Goal: Task Accomplishment & Management: Complete application form

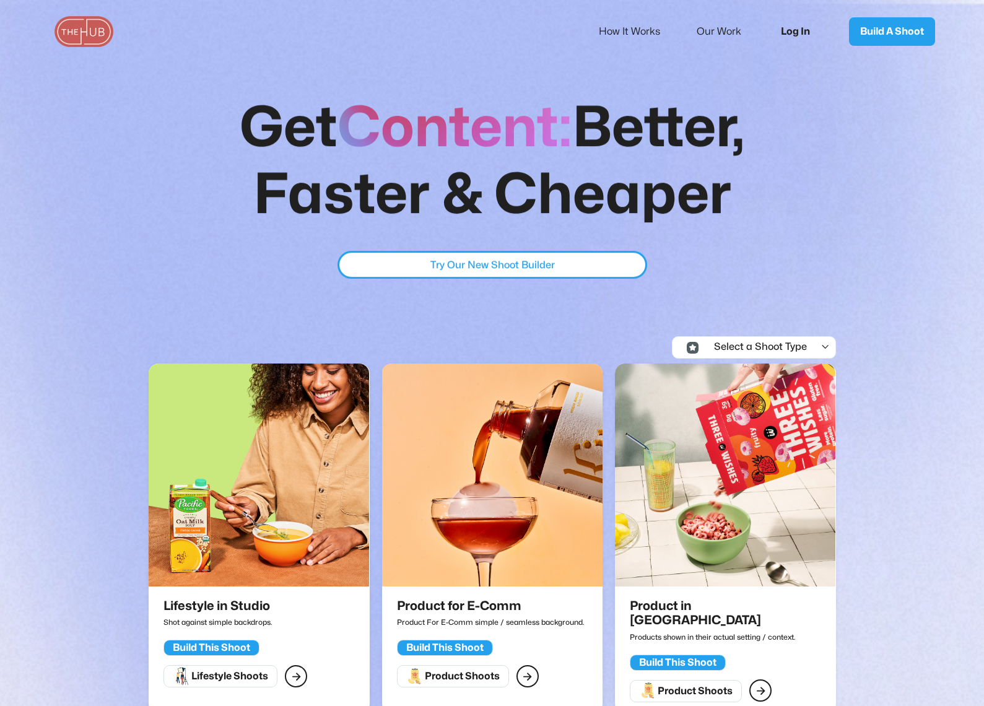
click at [796, 30] on link "Log In" at bounding box center [800, 31] width 62 height 41
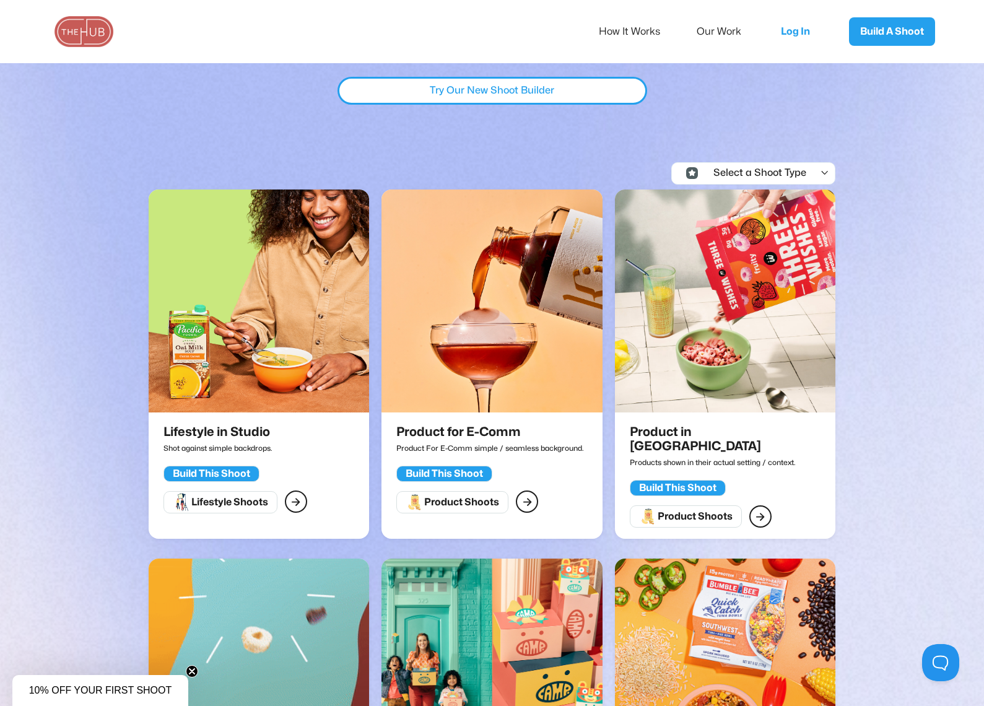
scroll to position [186, 0]
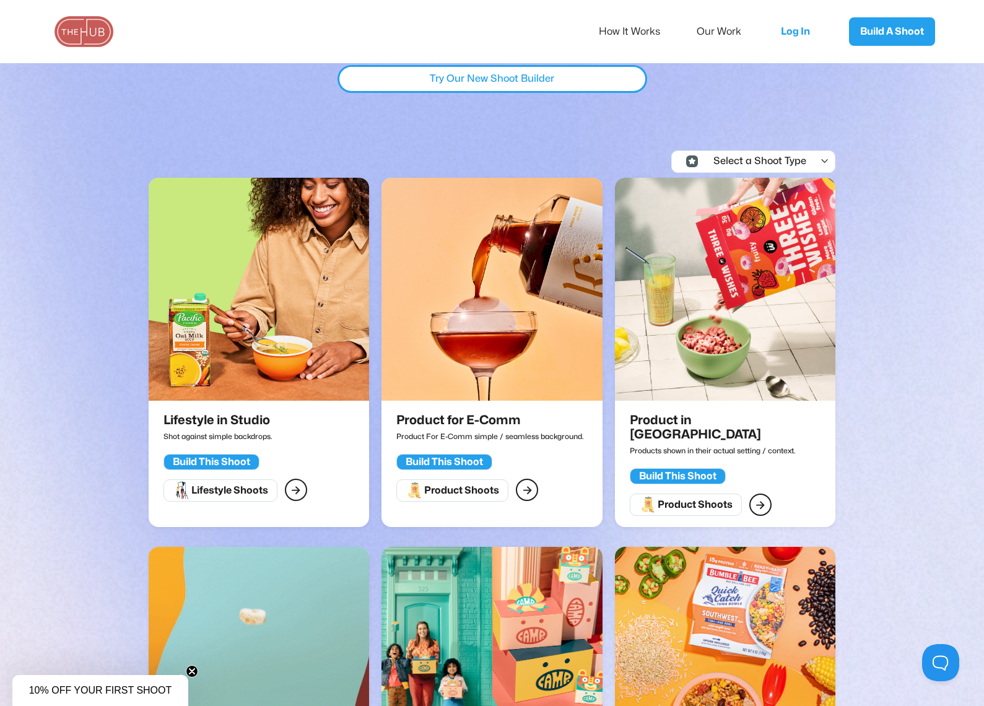
click at [225, 458] on div "Build This Shoot" at bounding box center [211, 462] width 77 height 12
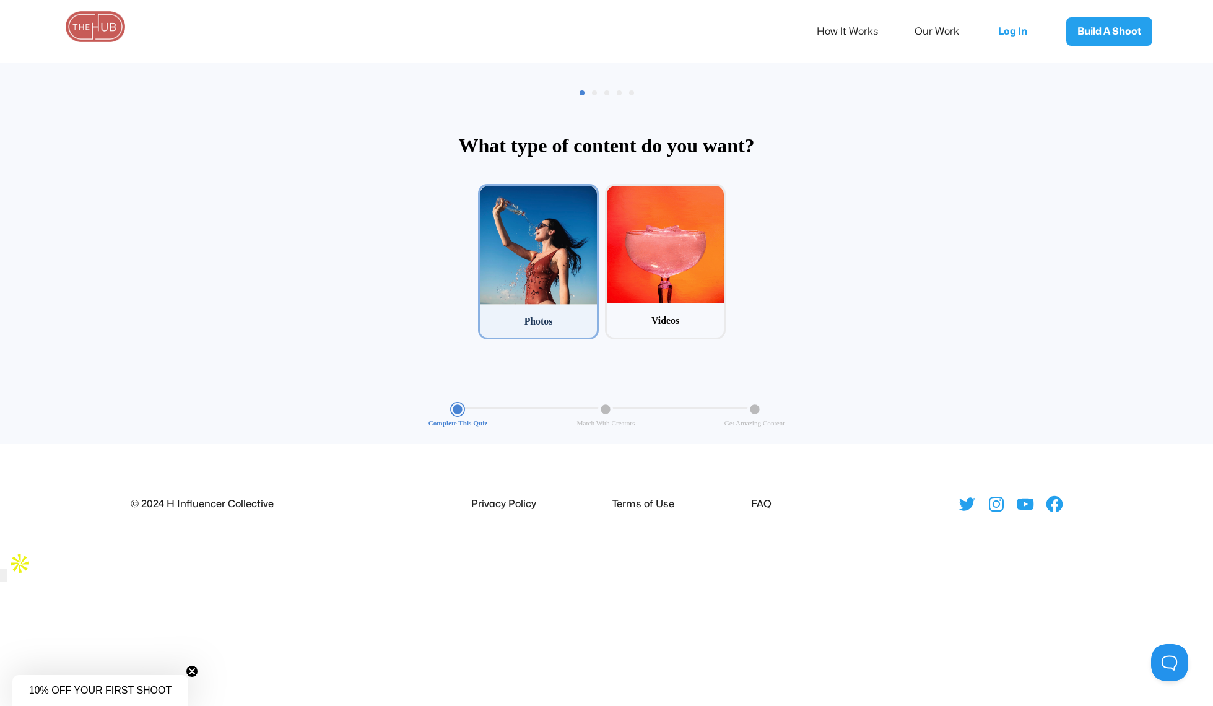
click at [561, 253] on div at bounding box center [538, 245] width 117 height 119
click at [486, 192] on input "1 Photos" at bounding box center [482, 188] width 8 height 8
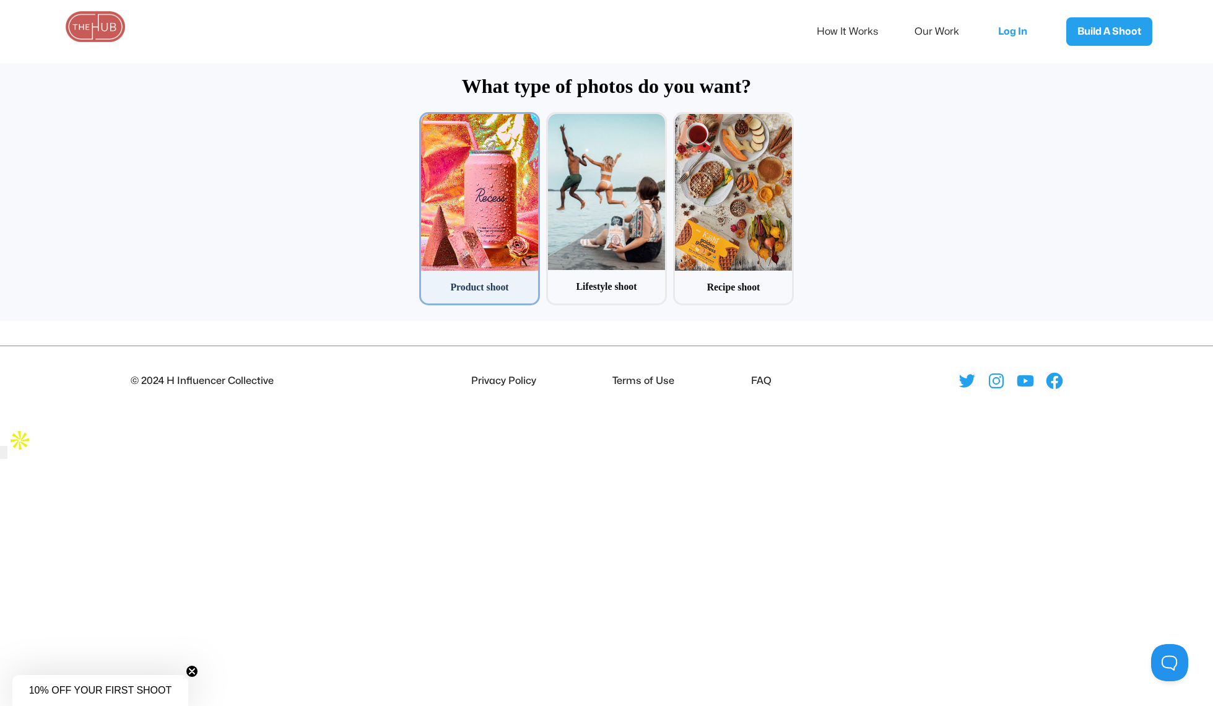
click at [476, 203] on div at bounding box center [479, 192] width 117 height 156
click at [427, 120] on input "1 Product shoot" at bounding box center [423, 116] width 8 height 8
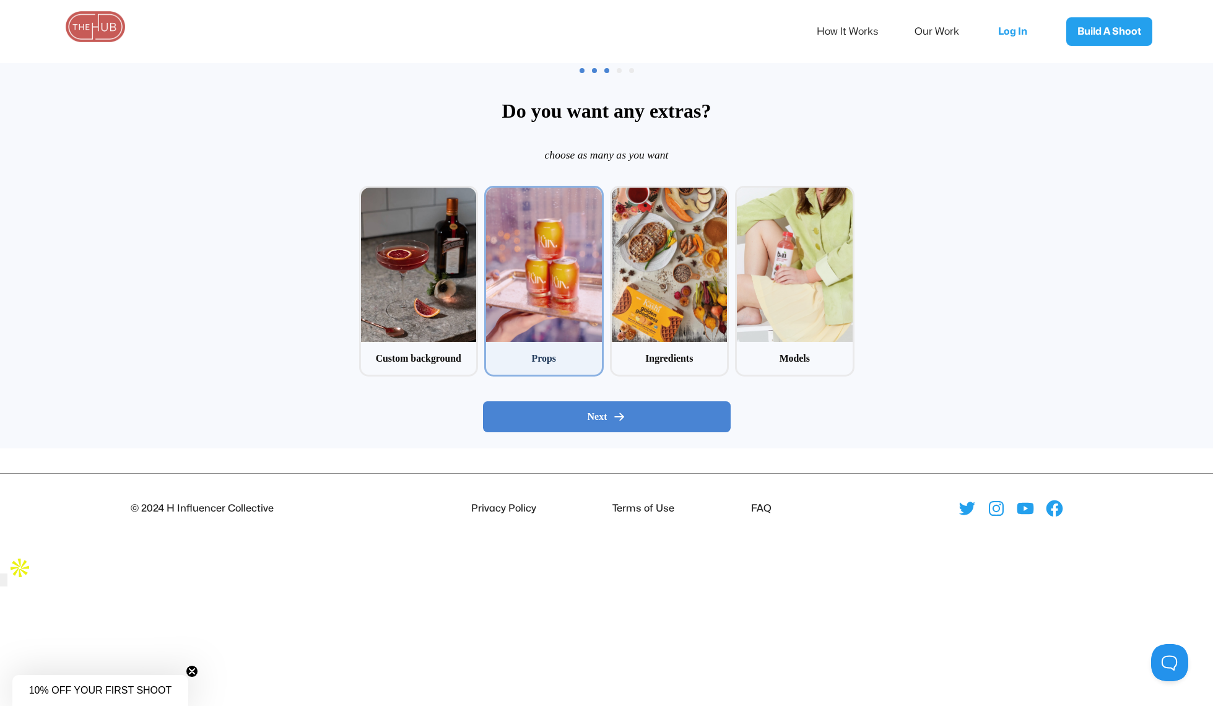
click at [547, 290] on div at bounding box center [544, 265] width 116 height 154
click at [492, 194] on input "2 Props" at bounding box center [488, 190] width 8 height 8
checkbox input "true"
click at [675, 268] on div at bounding box center [670, 265] width 116 height 154
click at [618, 194] on input "3 Ingredients" at bounding box center [614, 190] width 8 height 8
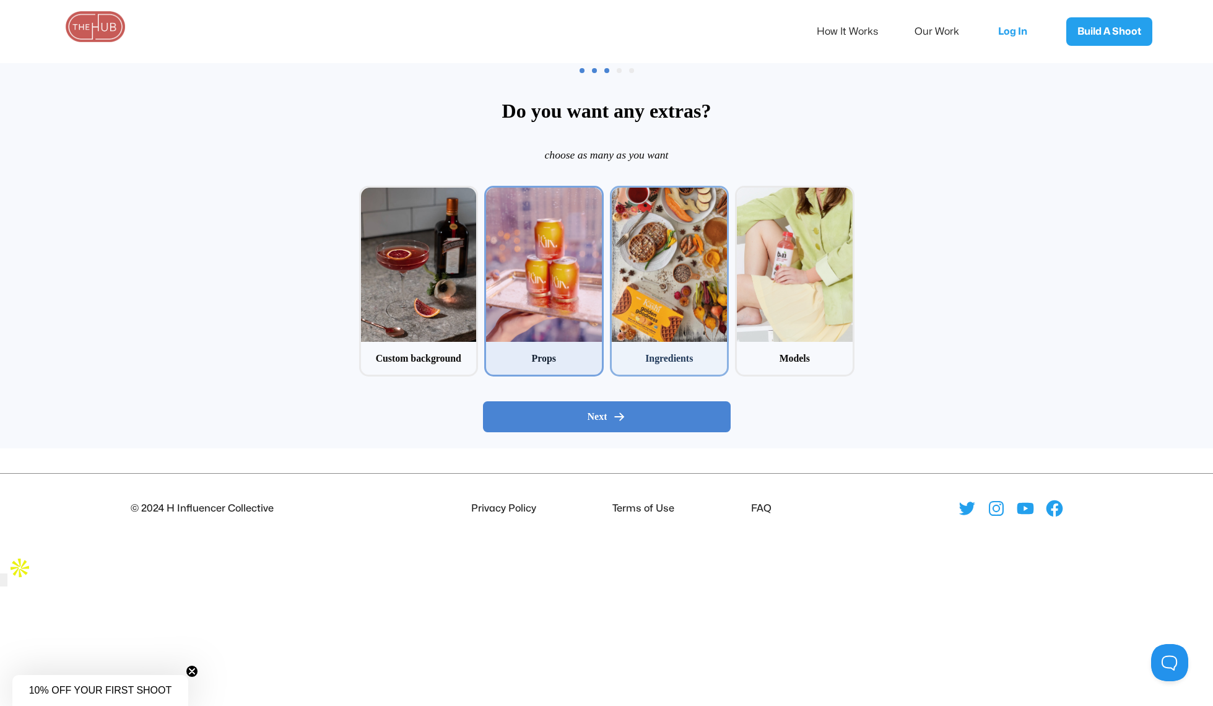
checkbox input "true"
click at [644, 417] on div "Next" at bounding box center [607, 417] width 227 height 12
radio input "false"
radio input "true"
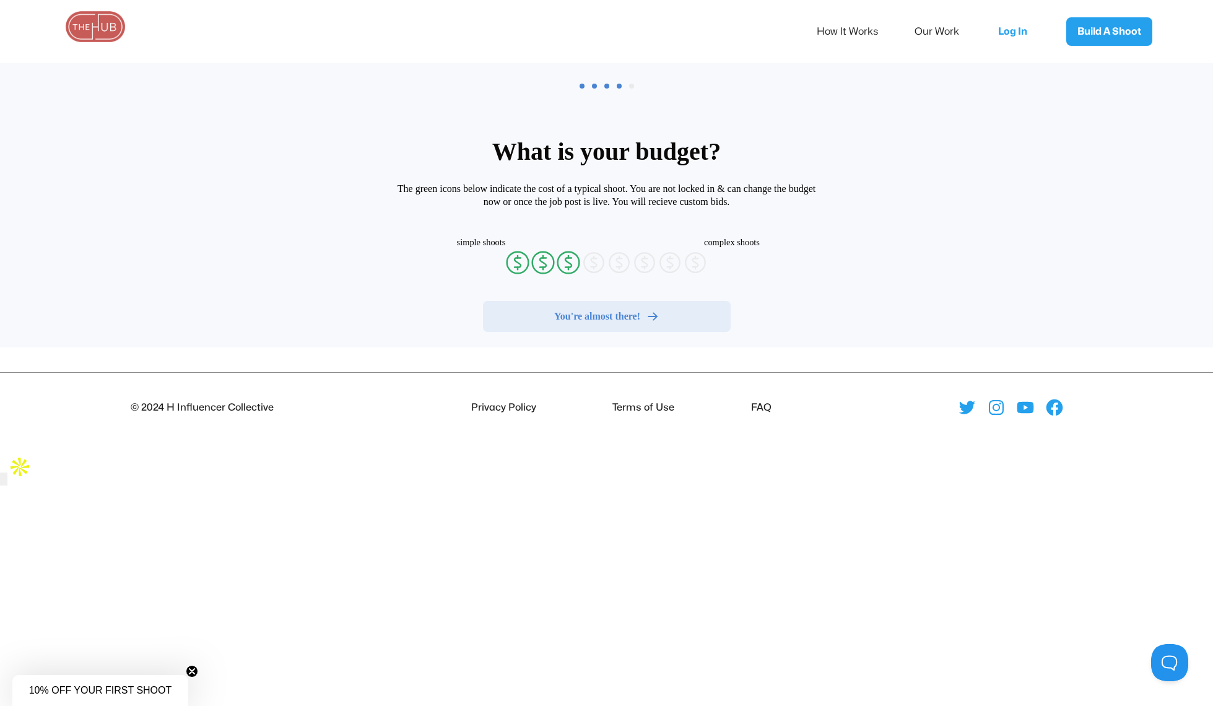
radio input "false"
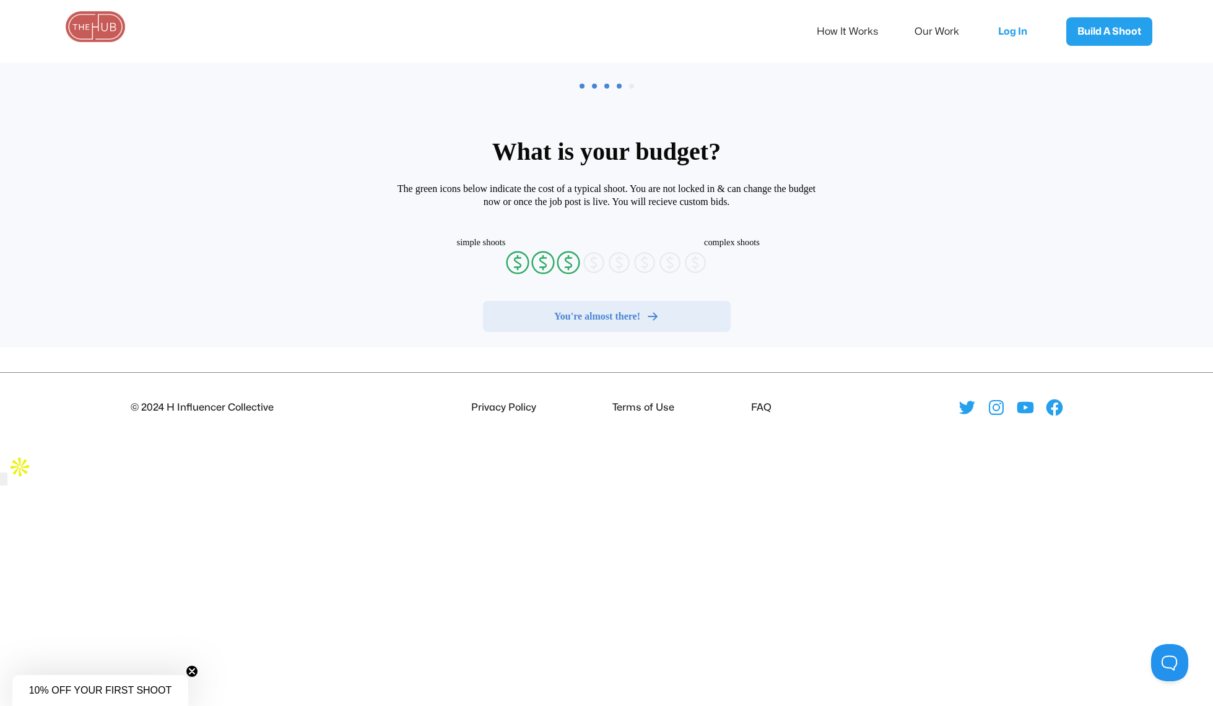
radio input "false"
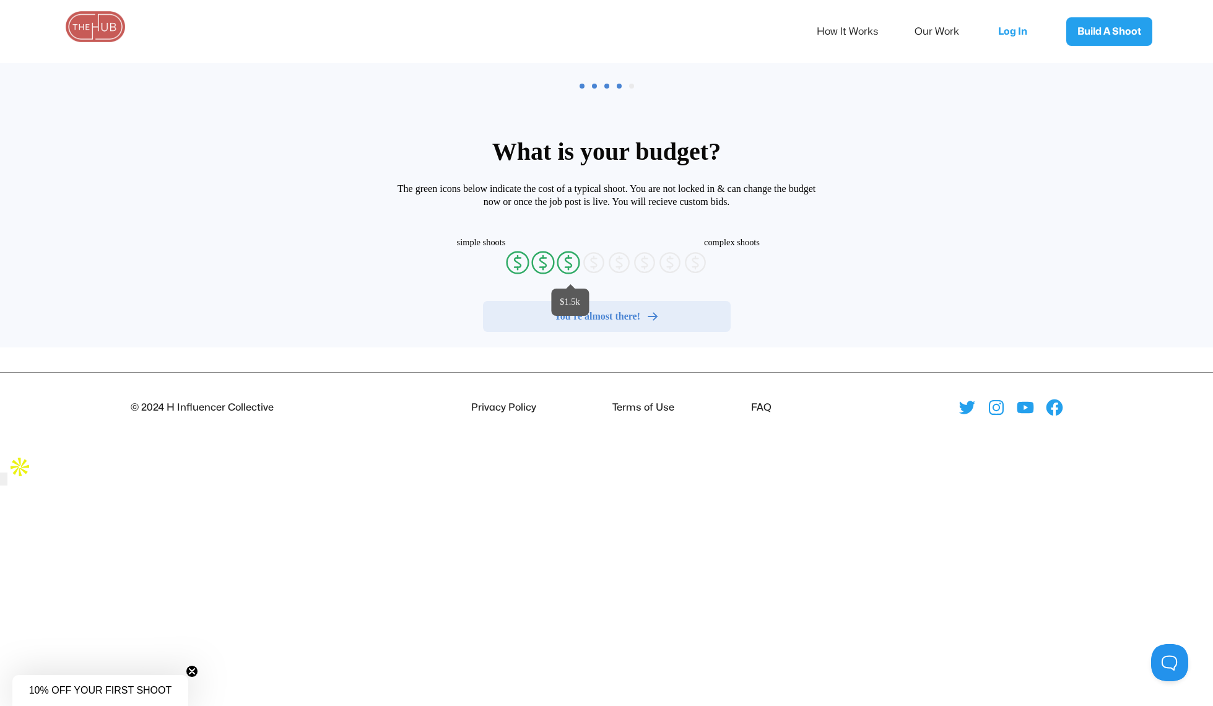
radio input "false"
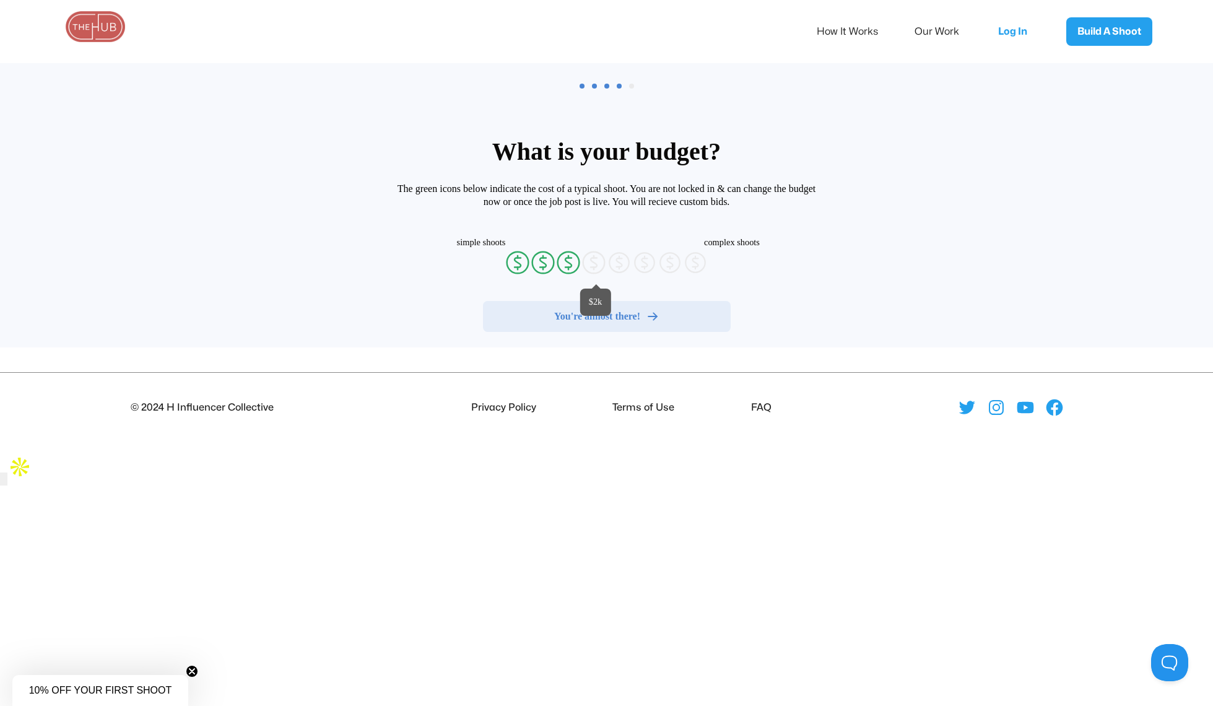
radio input "false"
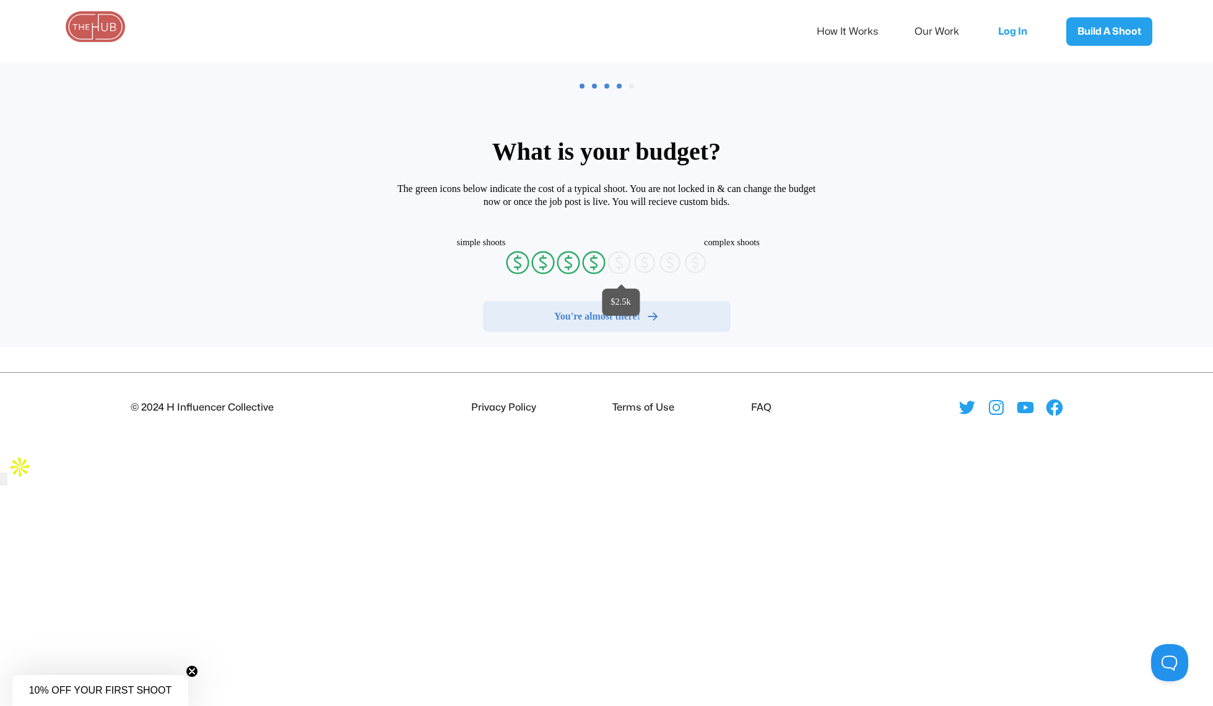
radio input "false"
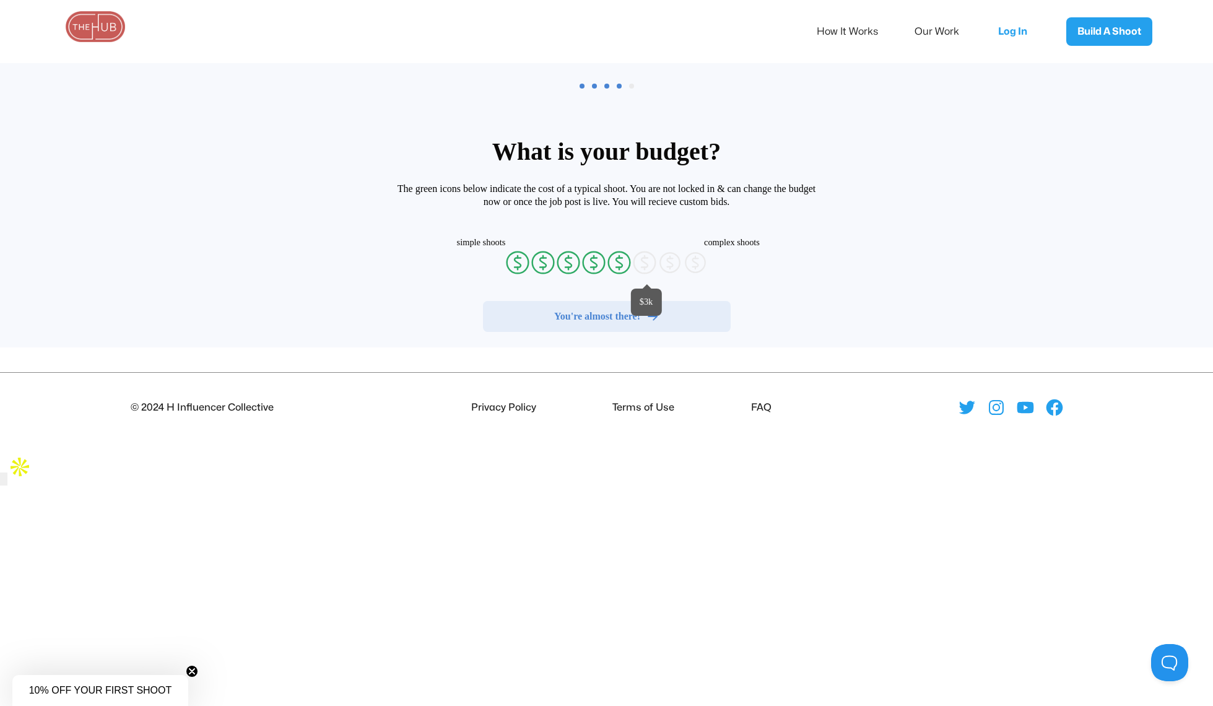
radio input "false"
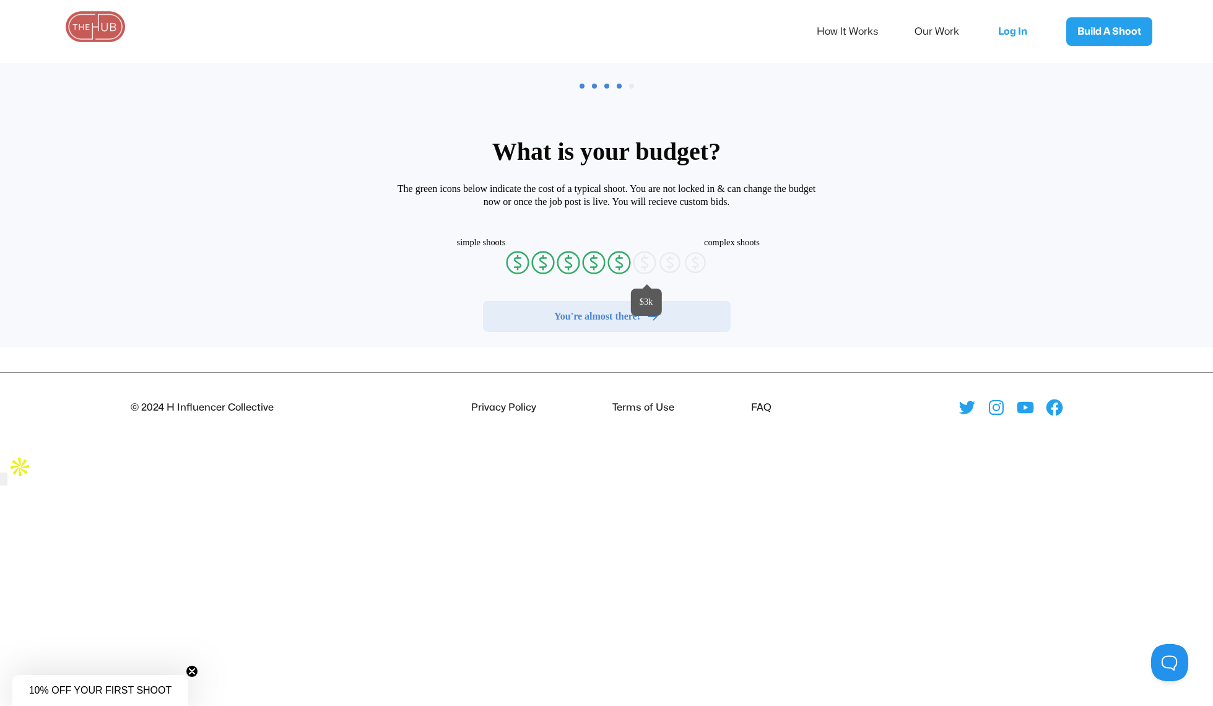
radio input "false"
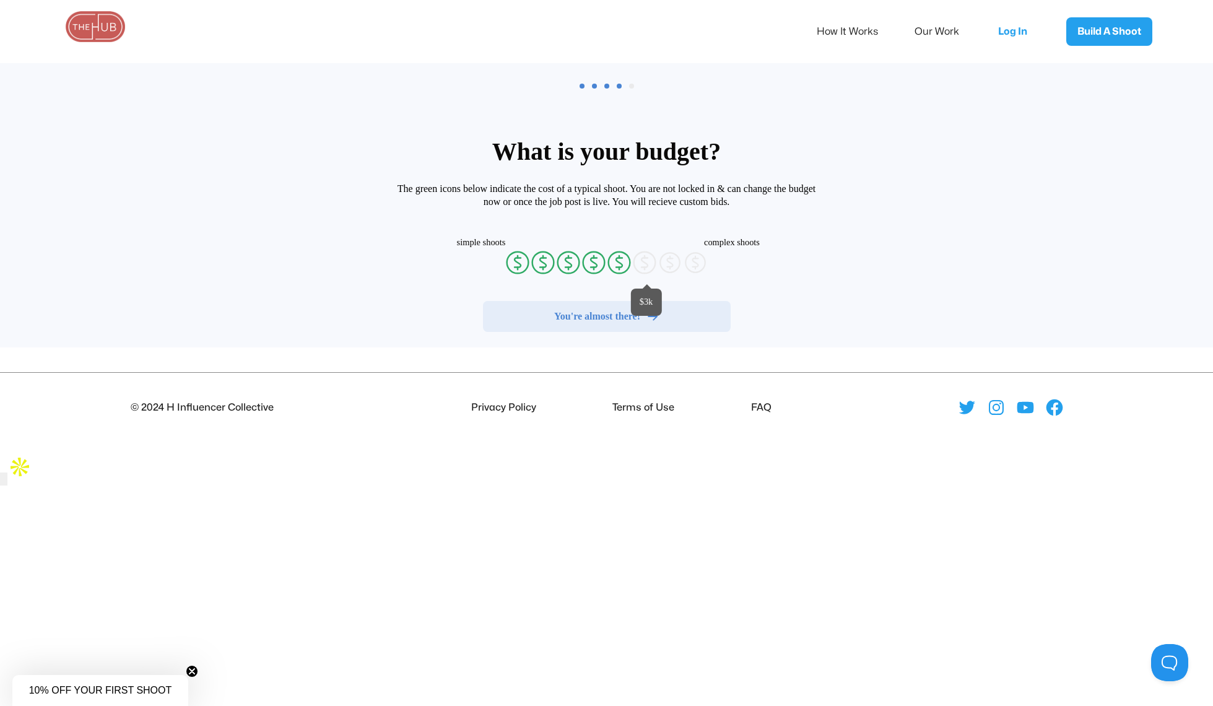
radio input "false"
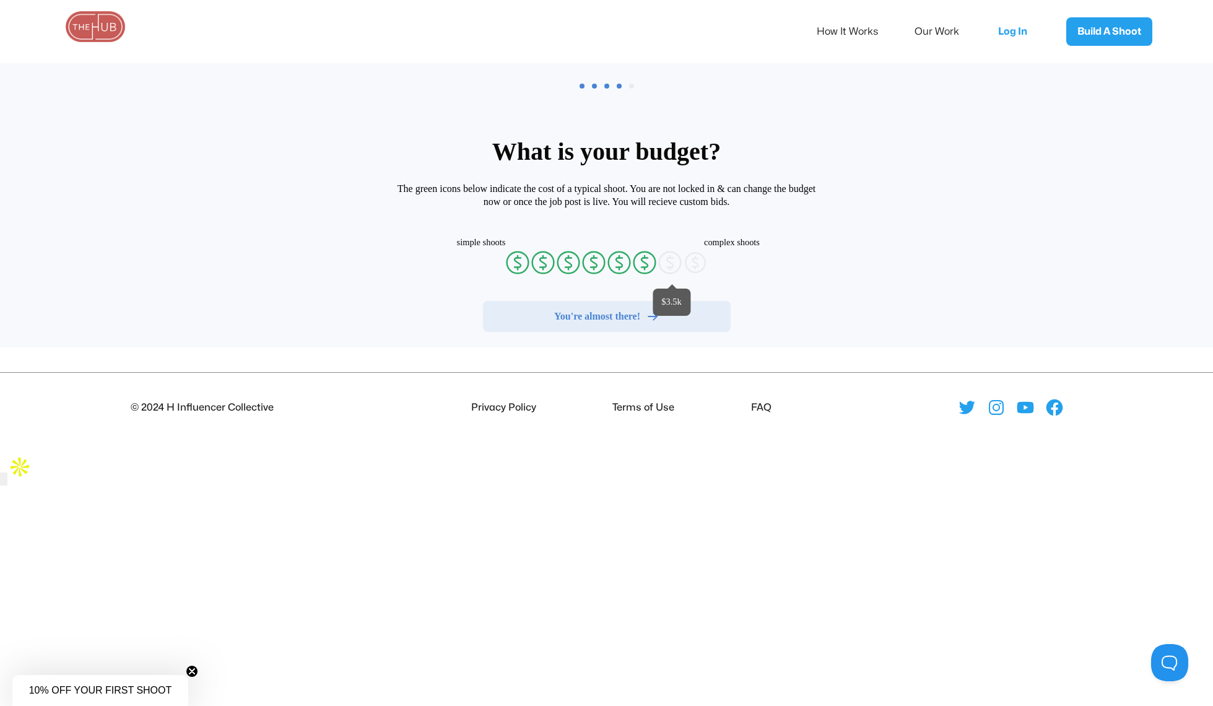
radio input "false"
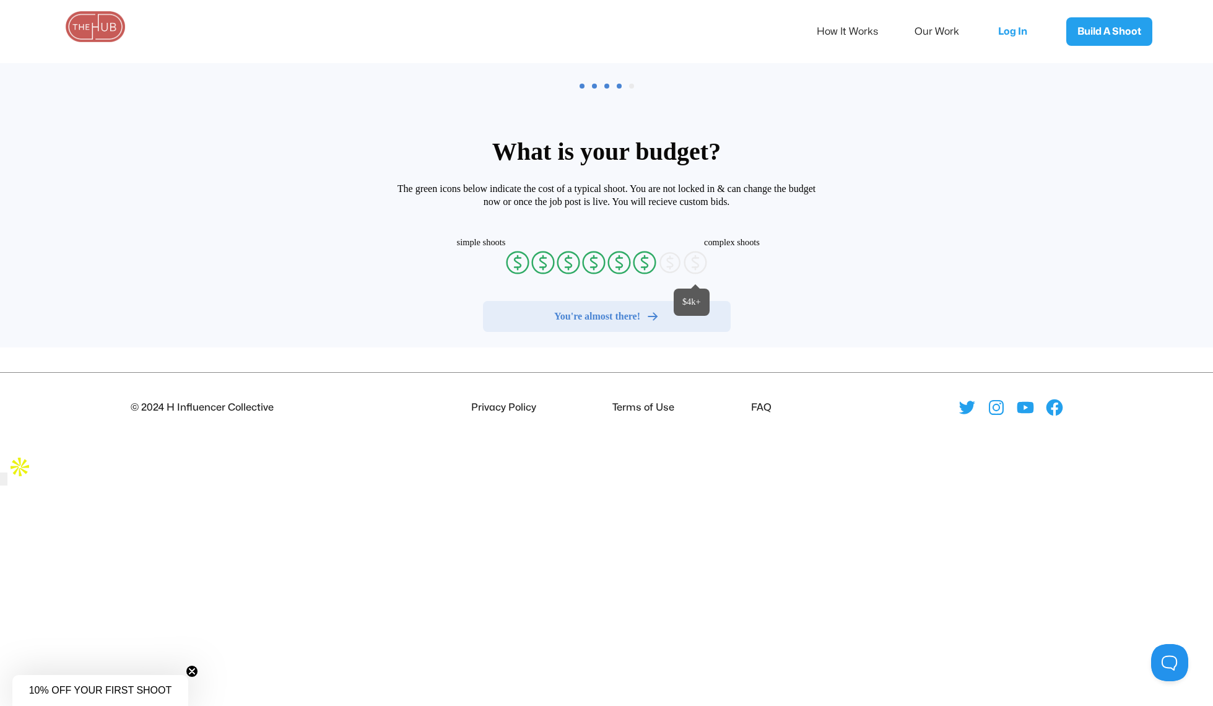
radio input "false"
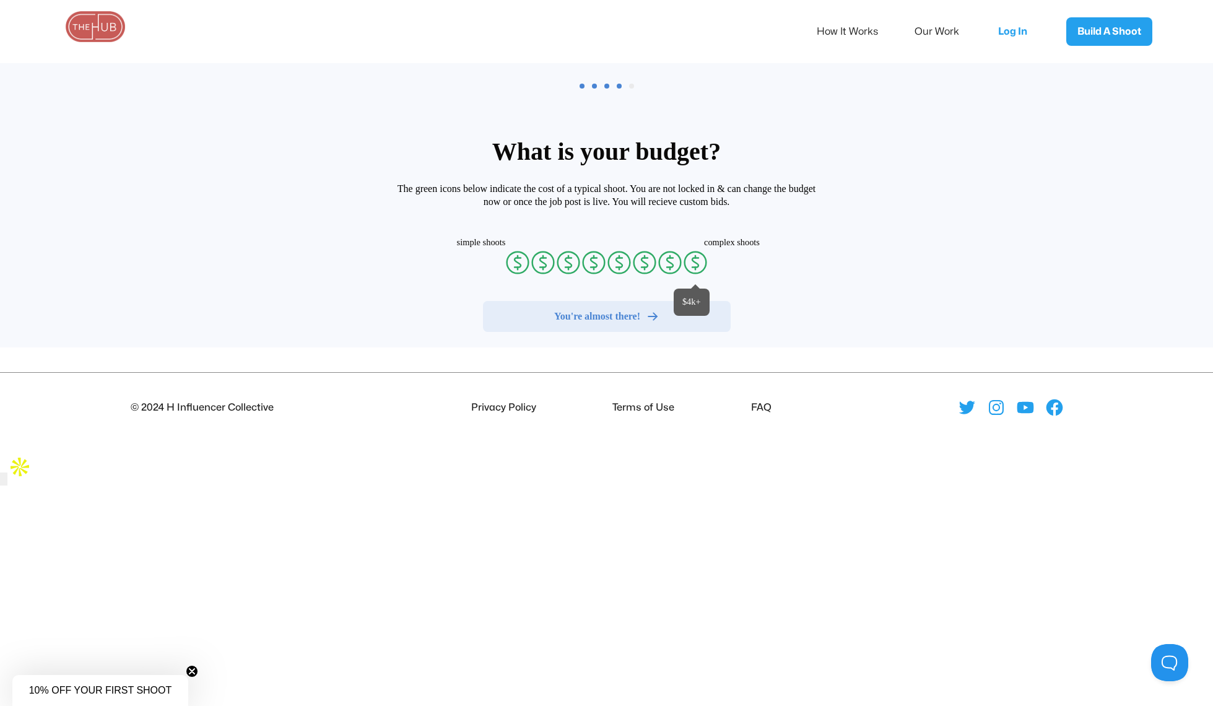
radio input "false"
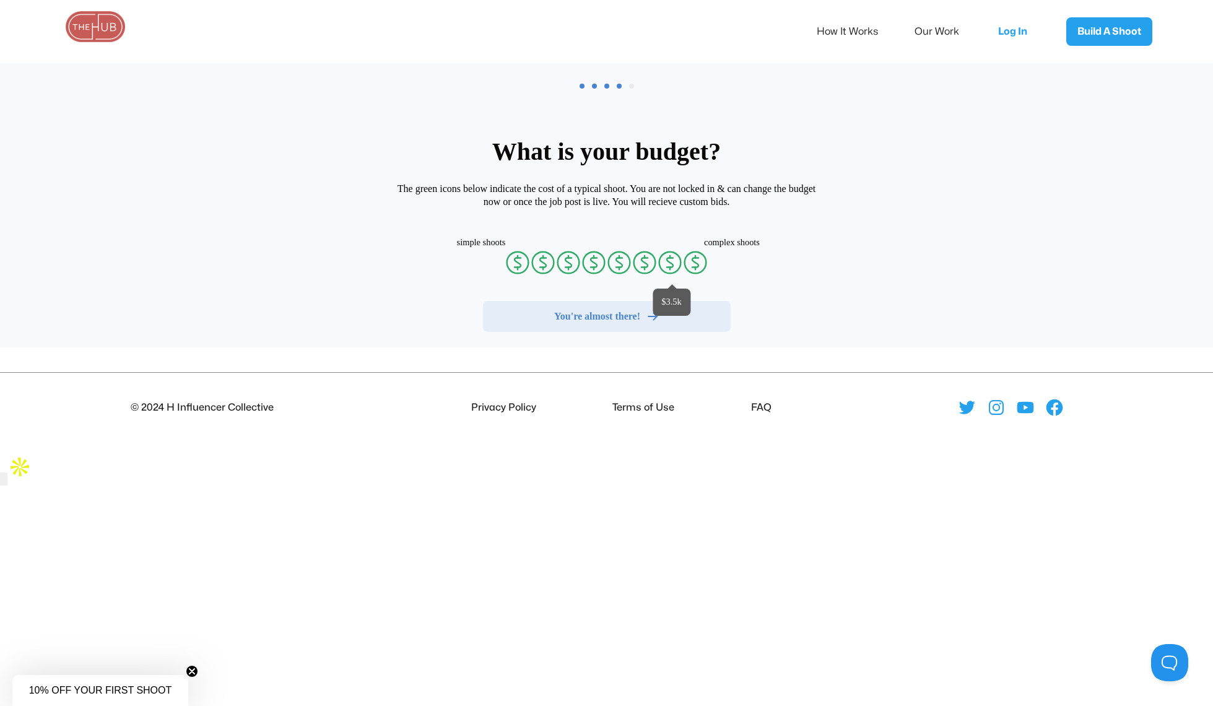
radio input "false"
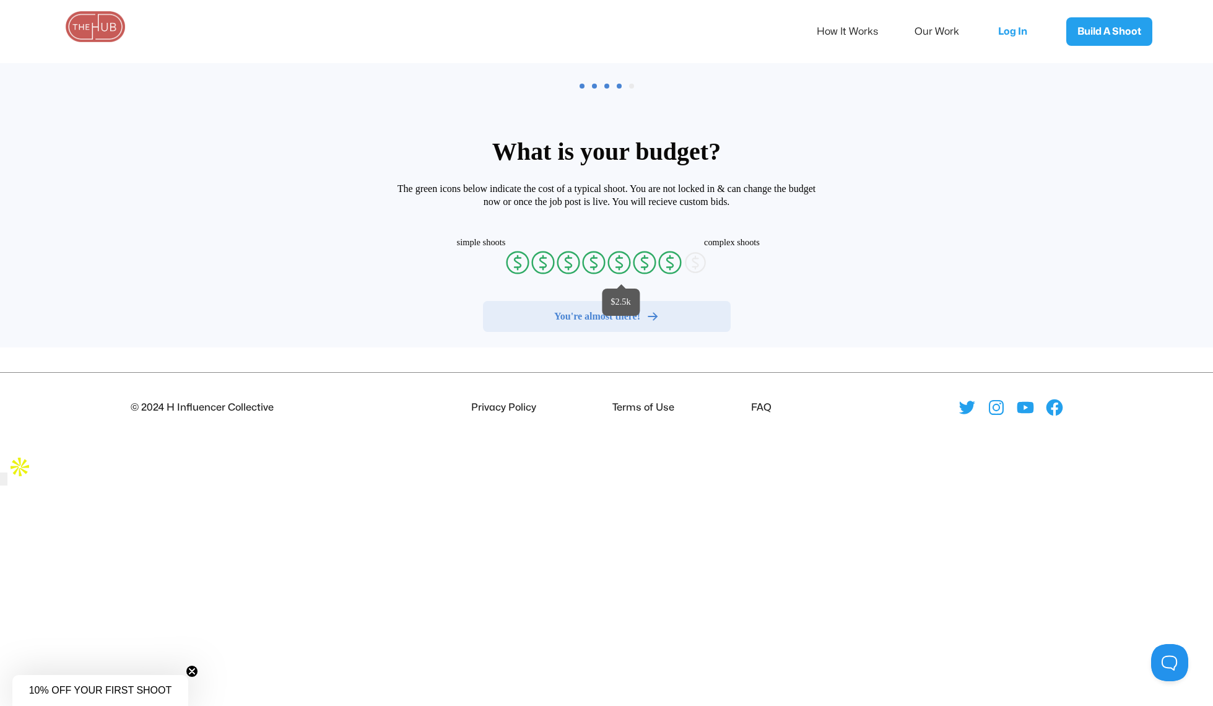
radio input "false"
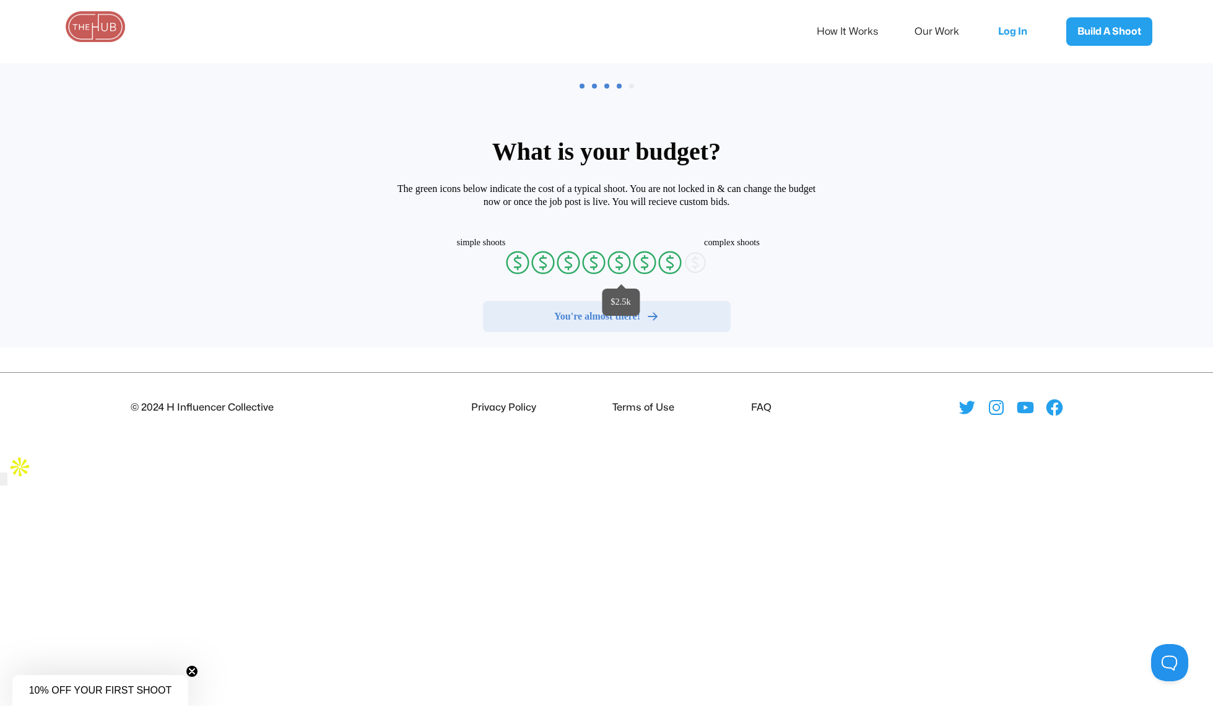
radio input "false"
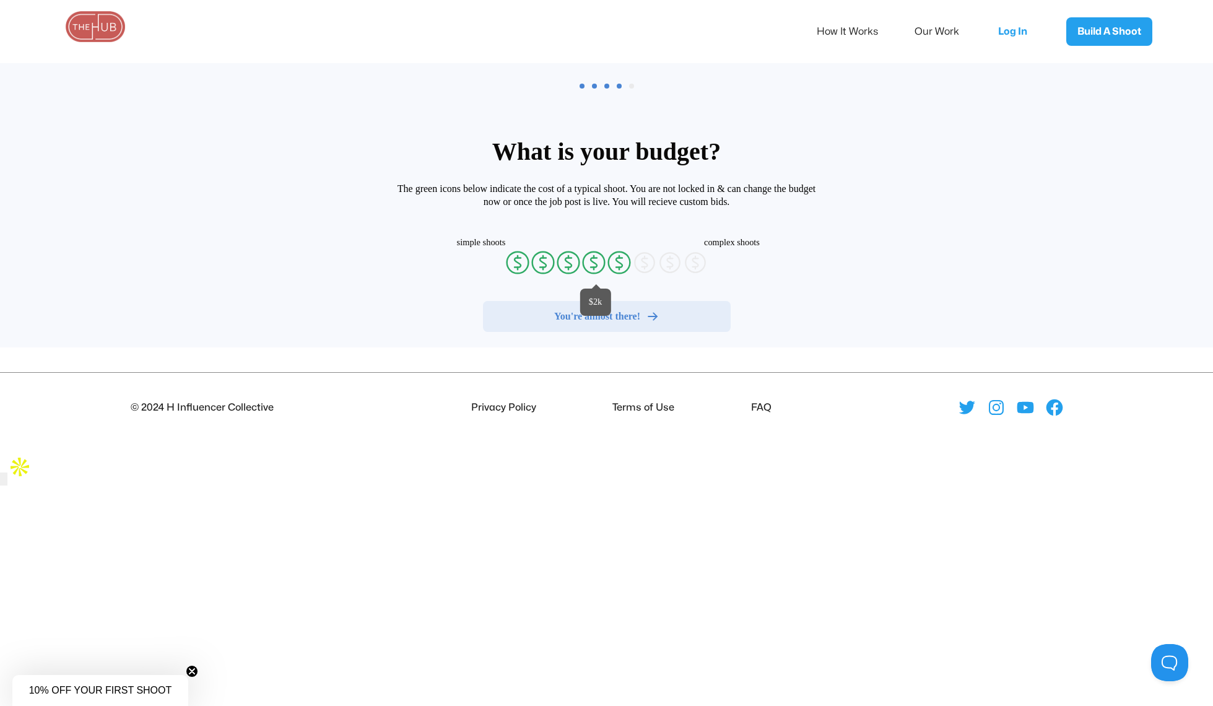
radio input "false"
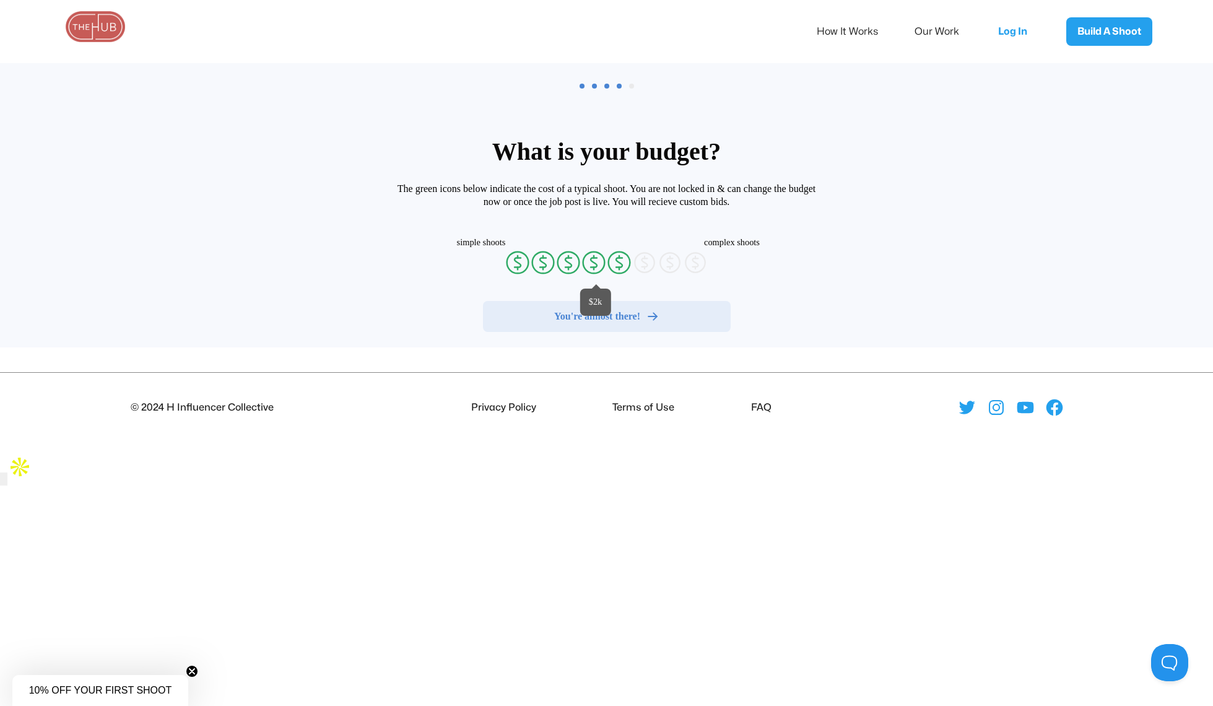
radio input "false"
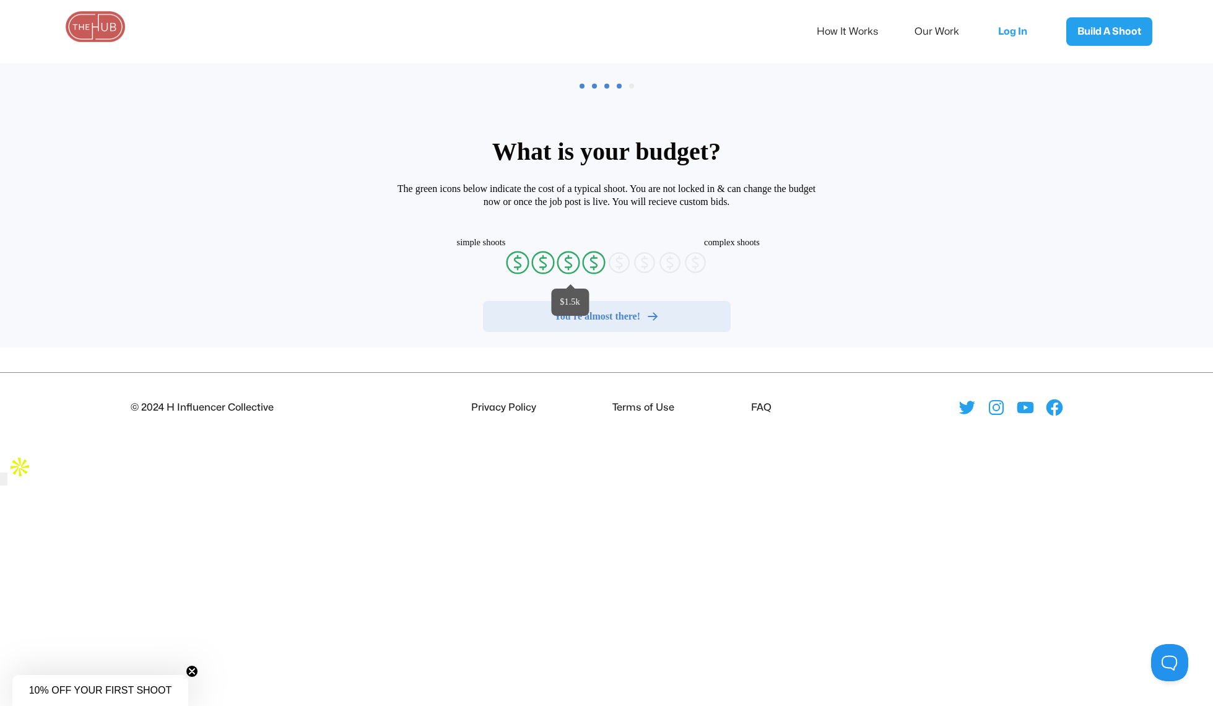
radio input "false"
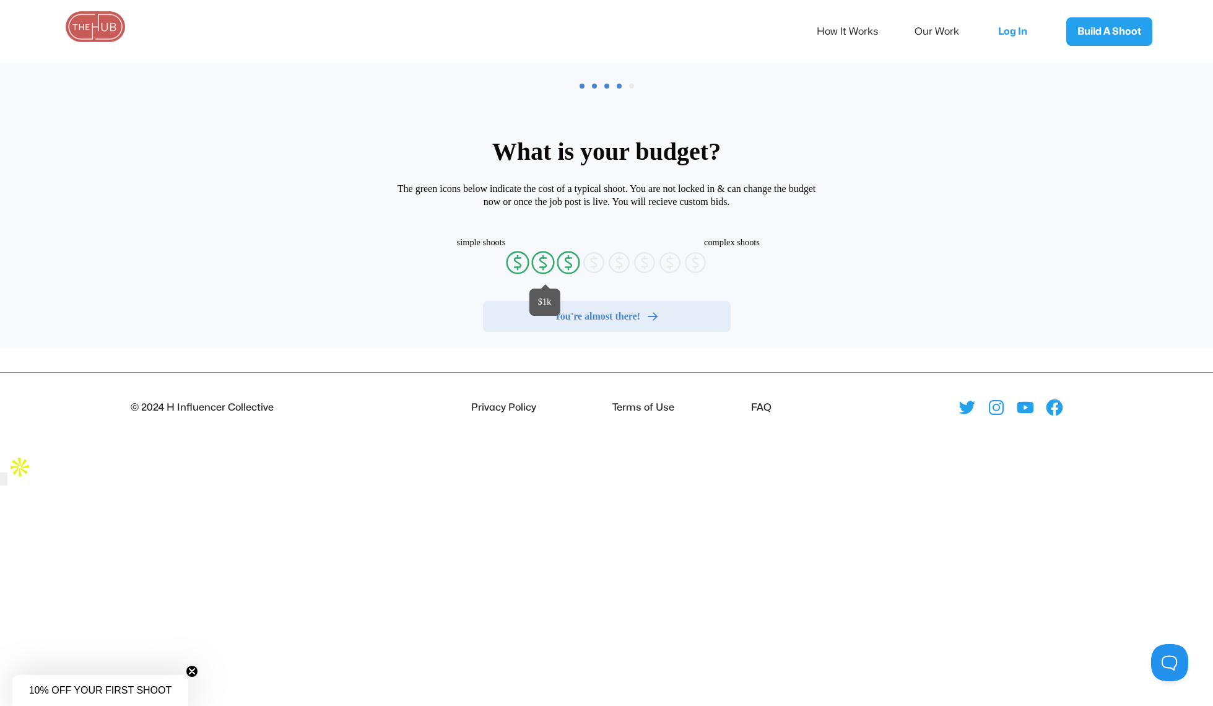
radio input "false"
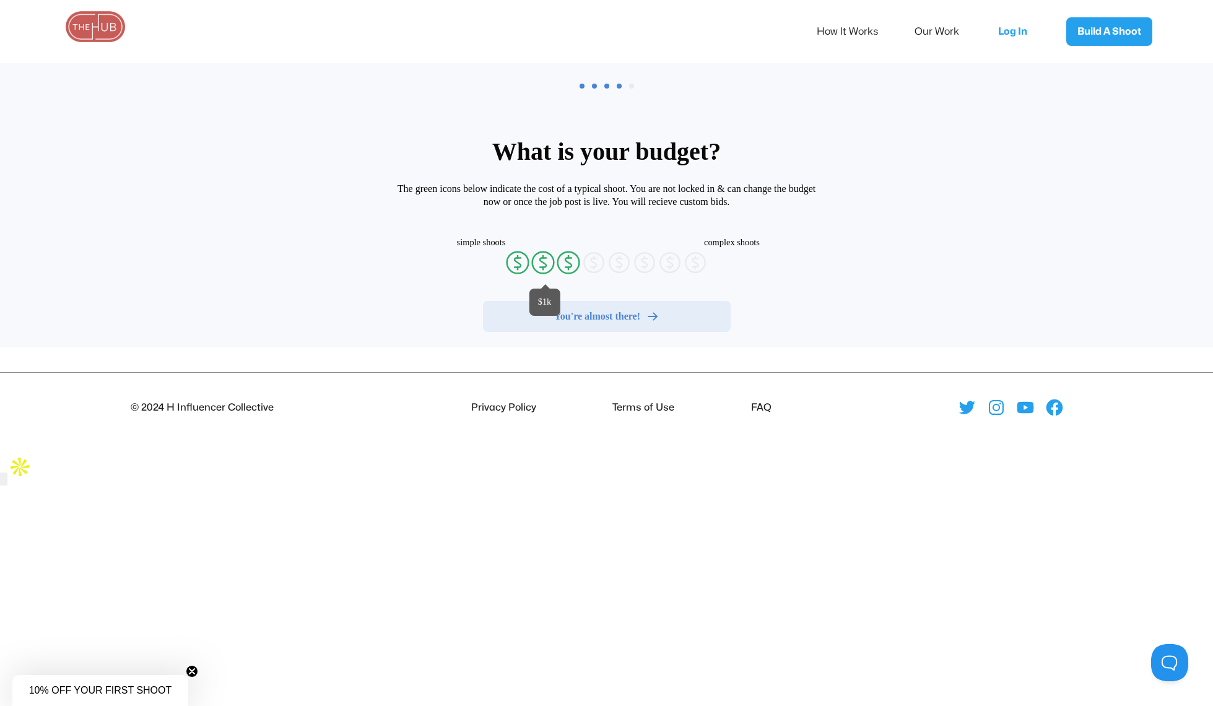
radio input "false"
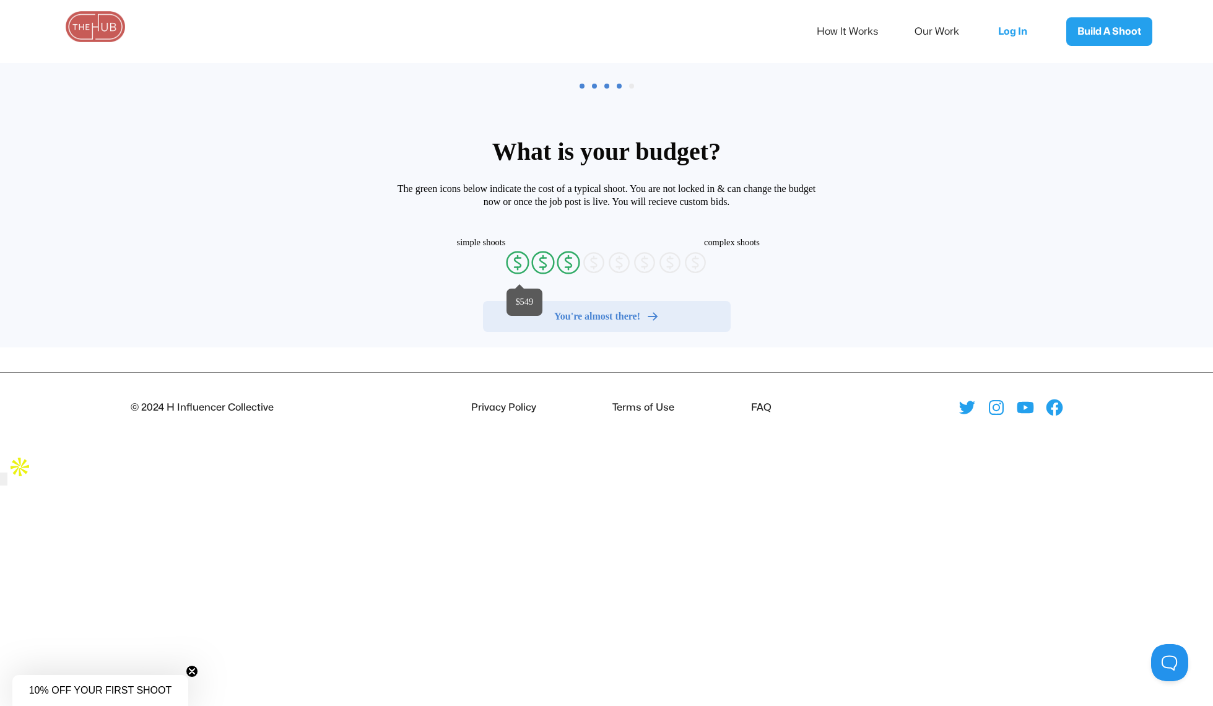
radio input "false"
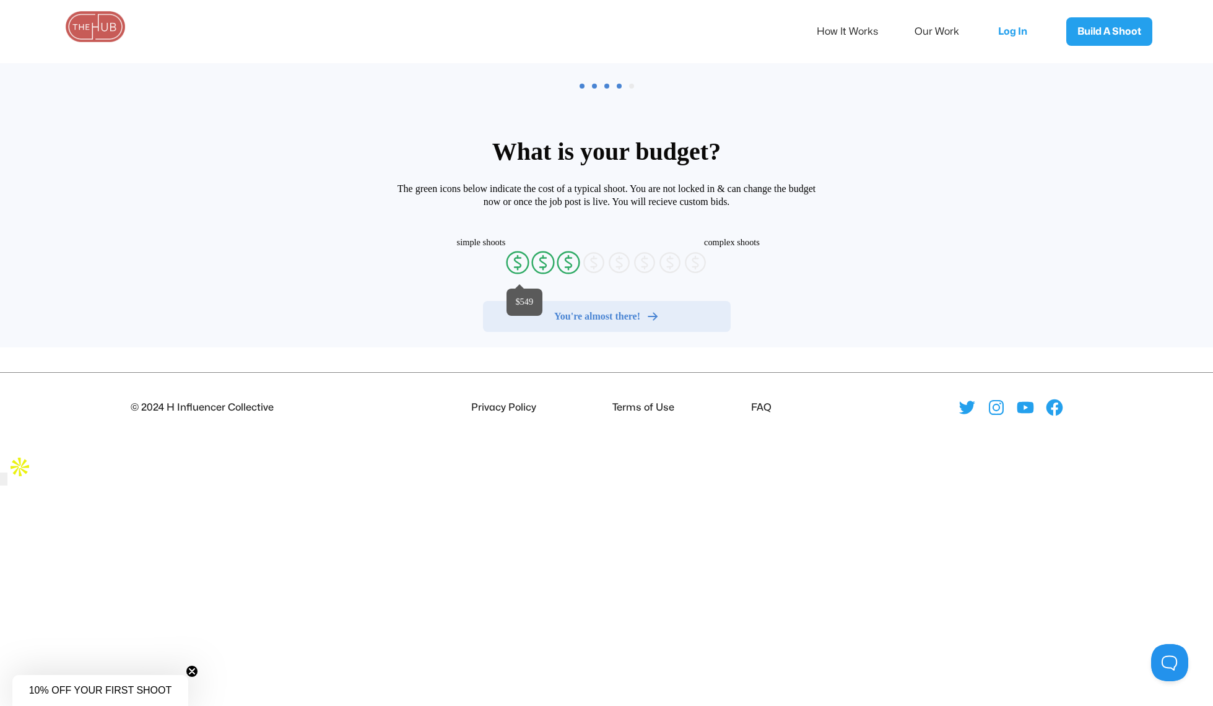
radio input "false"
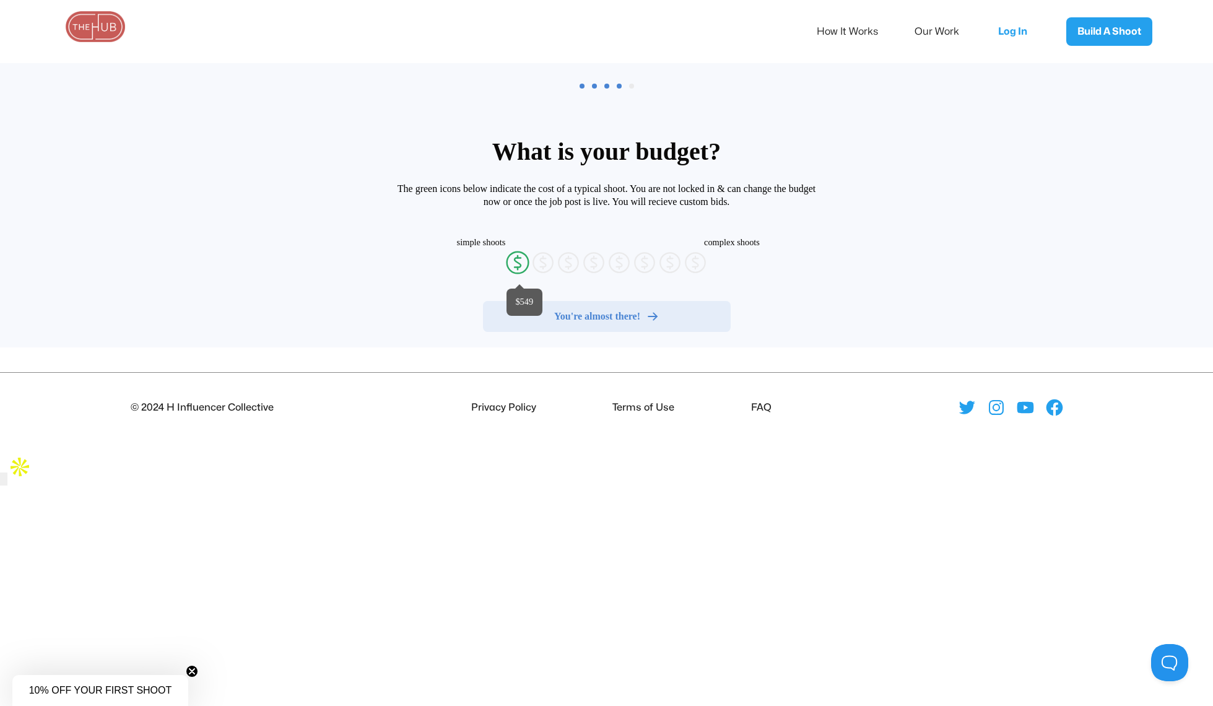
radio input "false"
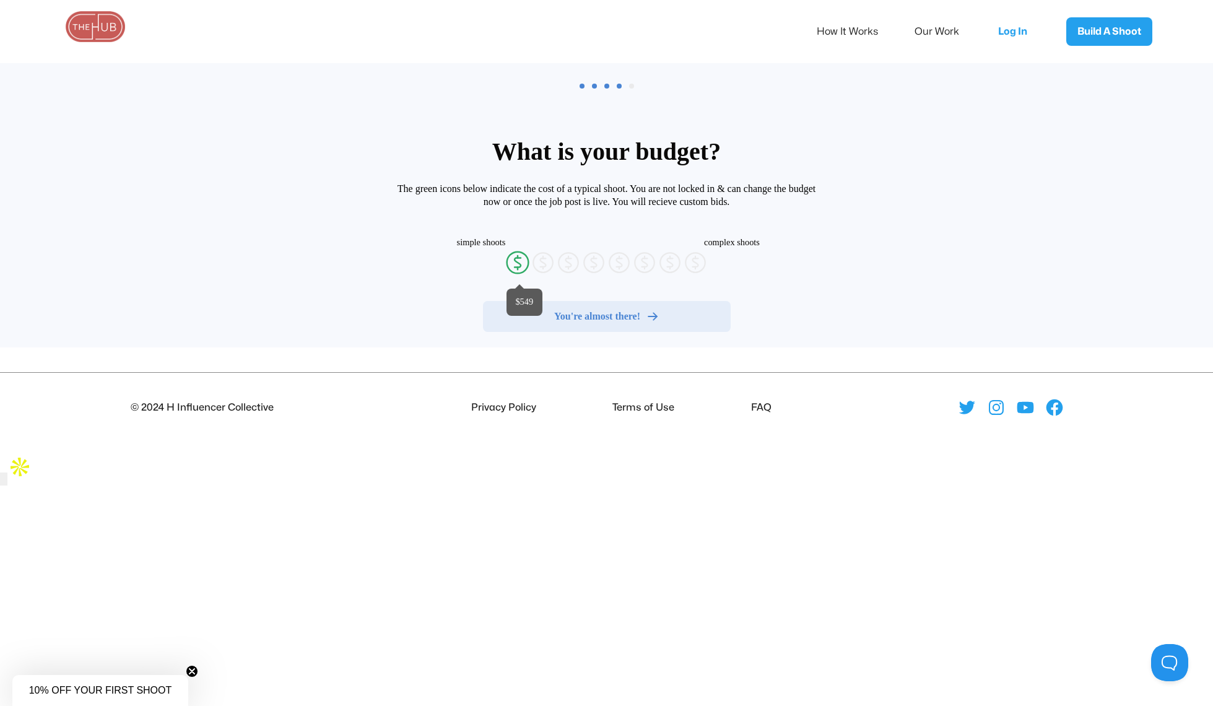
radio input "false"
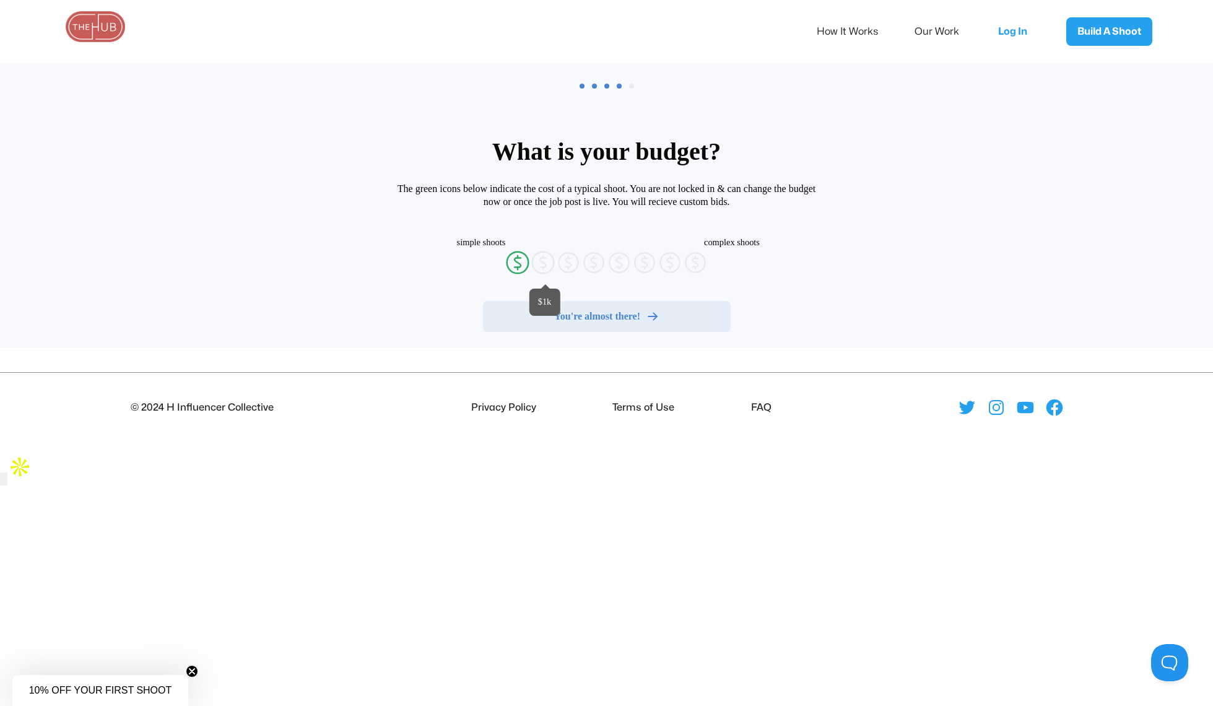
radio input "false"
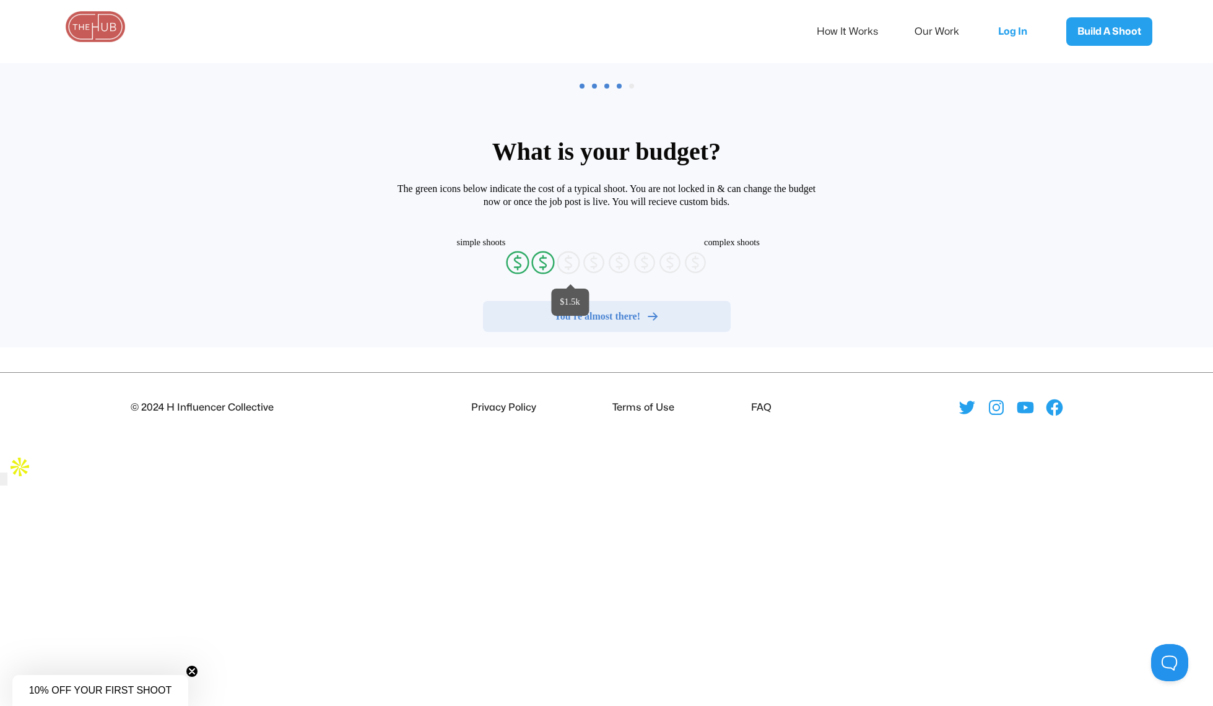
radio input "false"
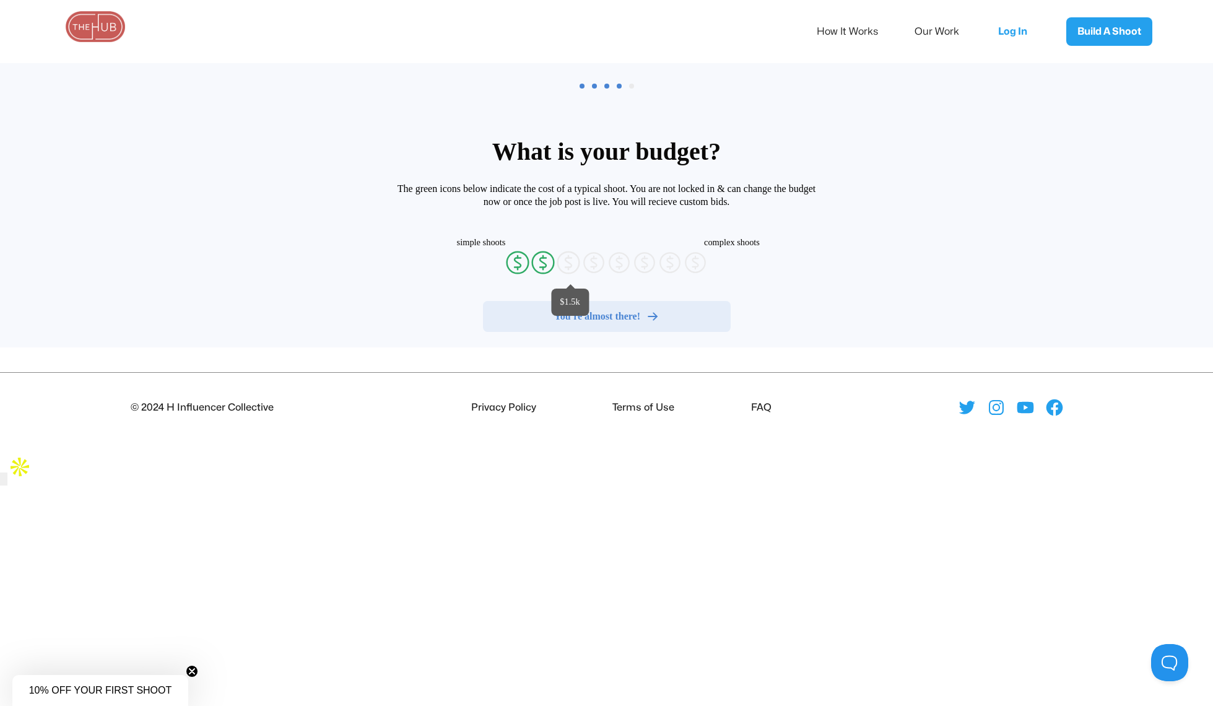
radio input "false"
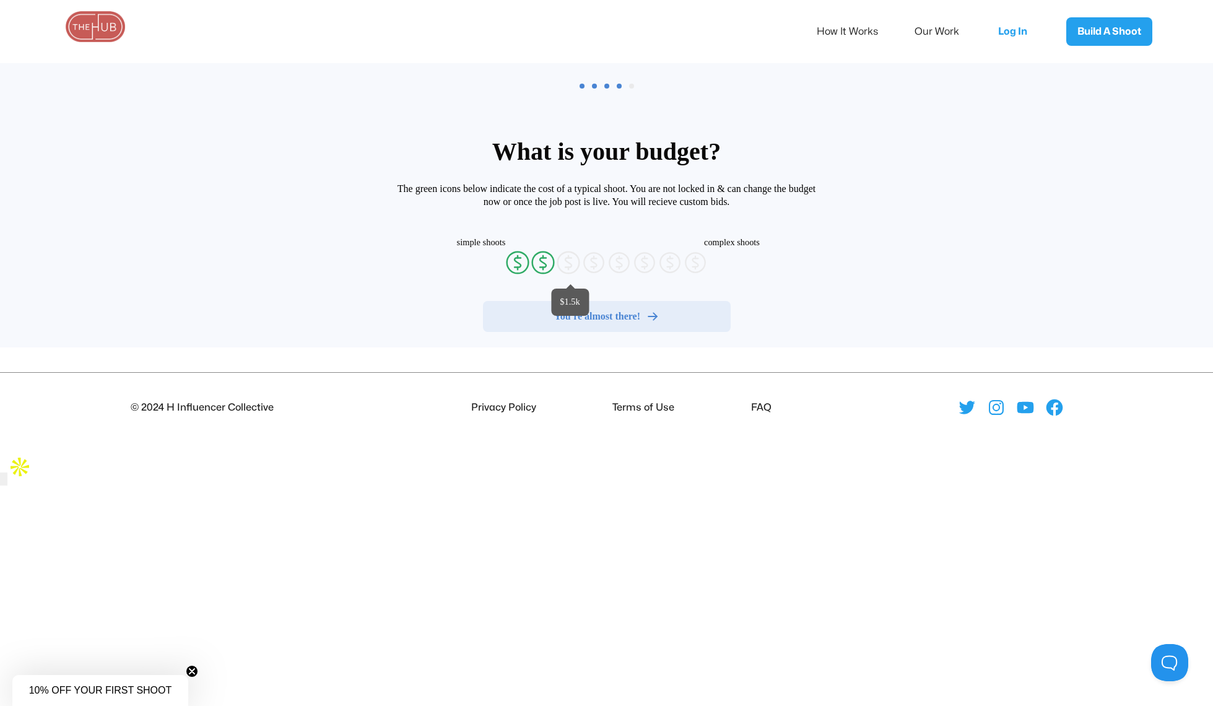
radio input "false"
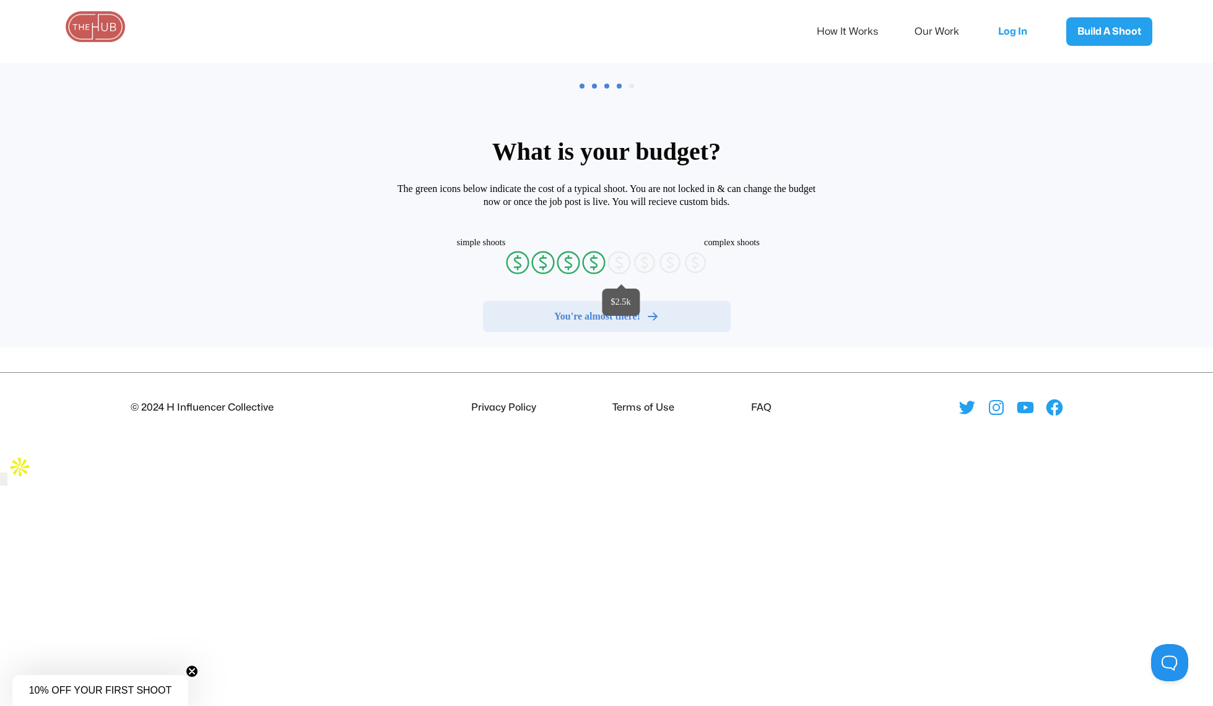
radio input "false"
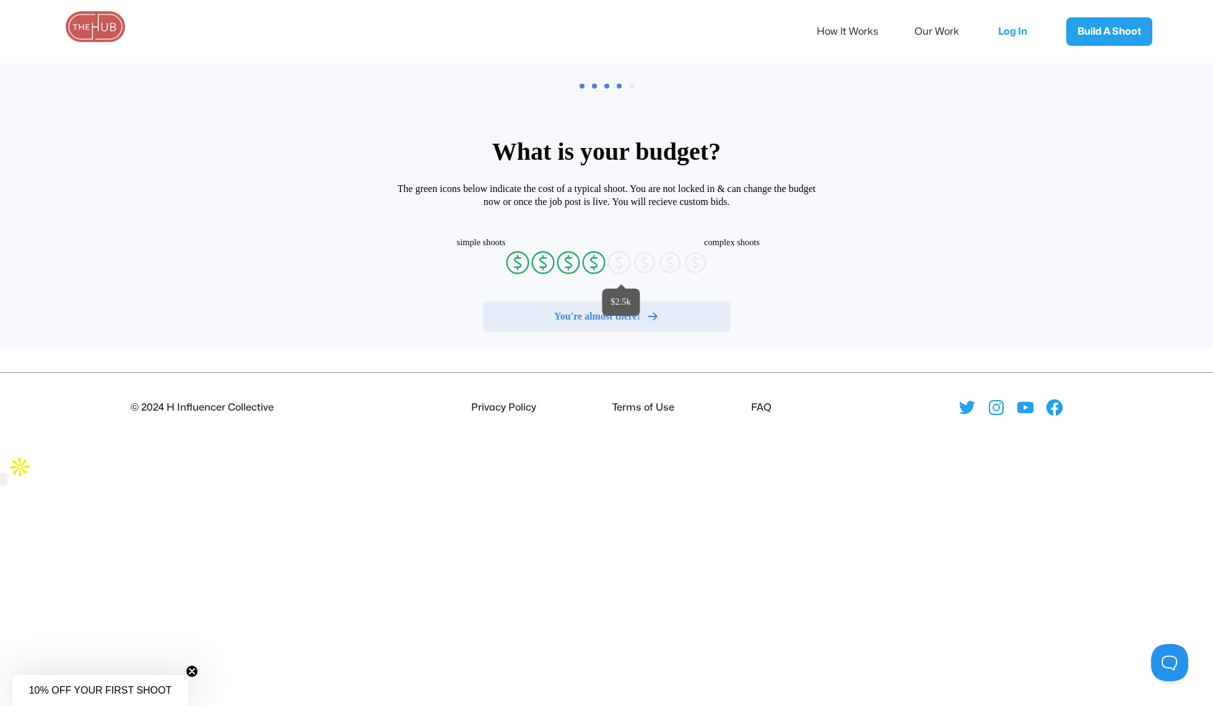
radio input "false"
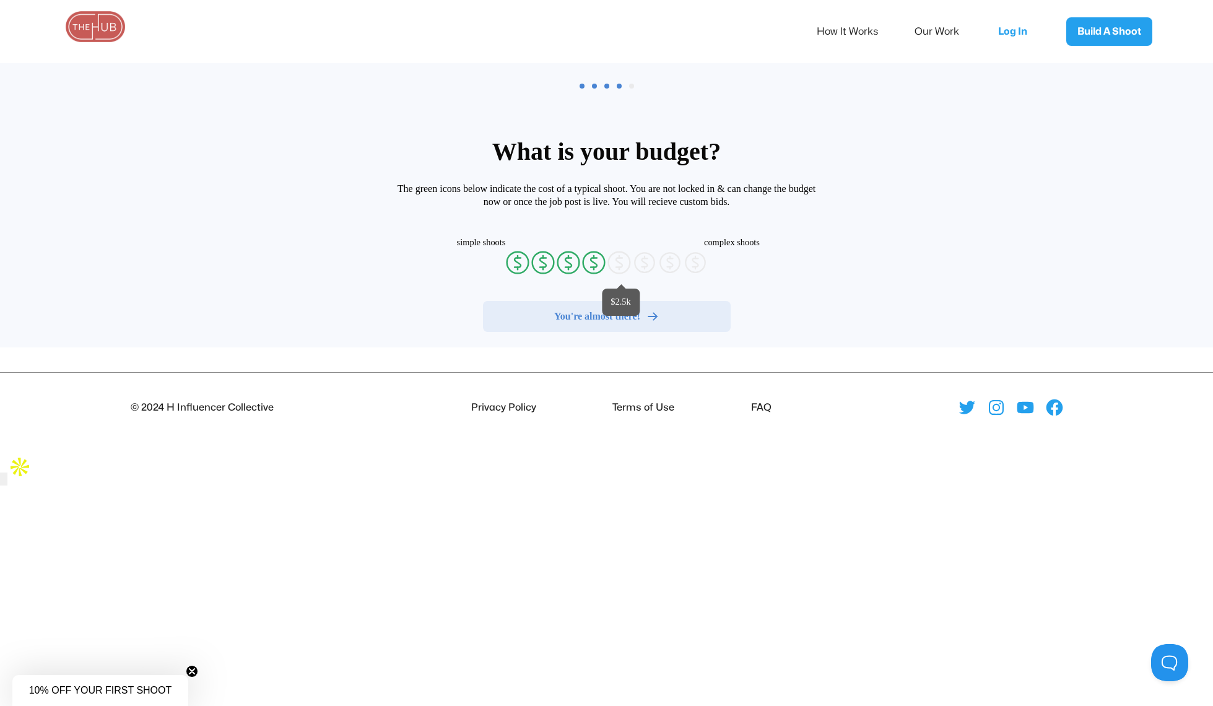
radio input "false"
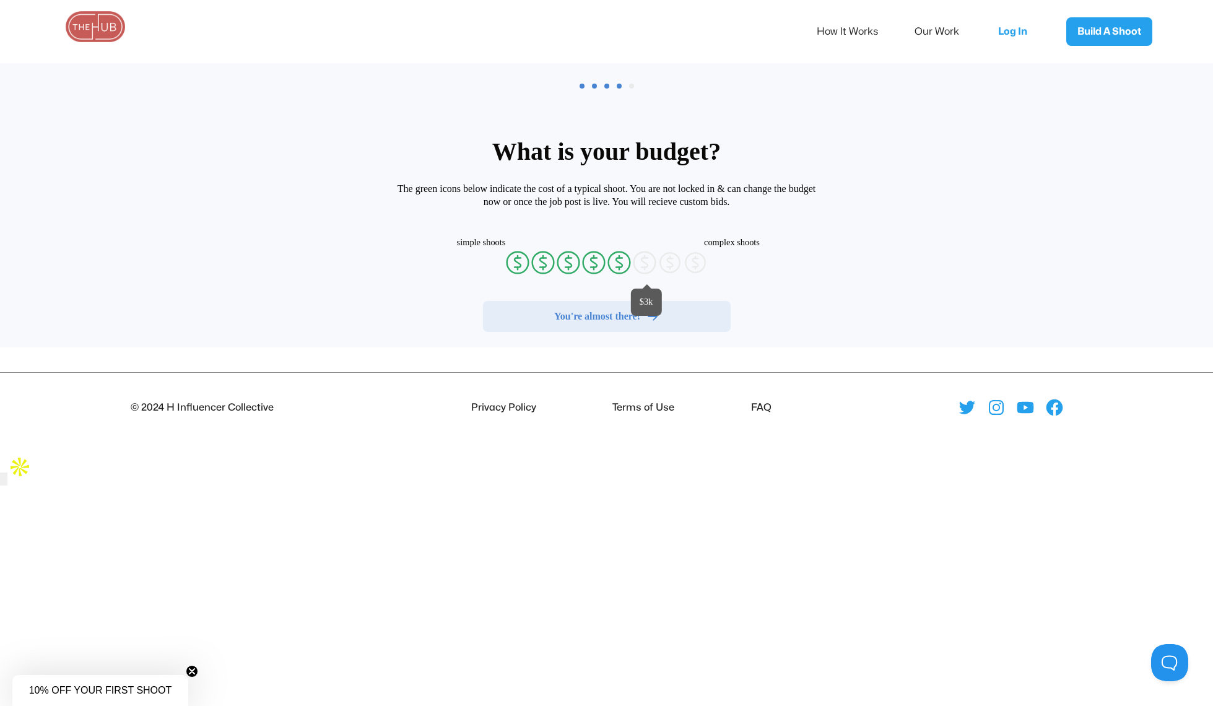
radio input "false"
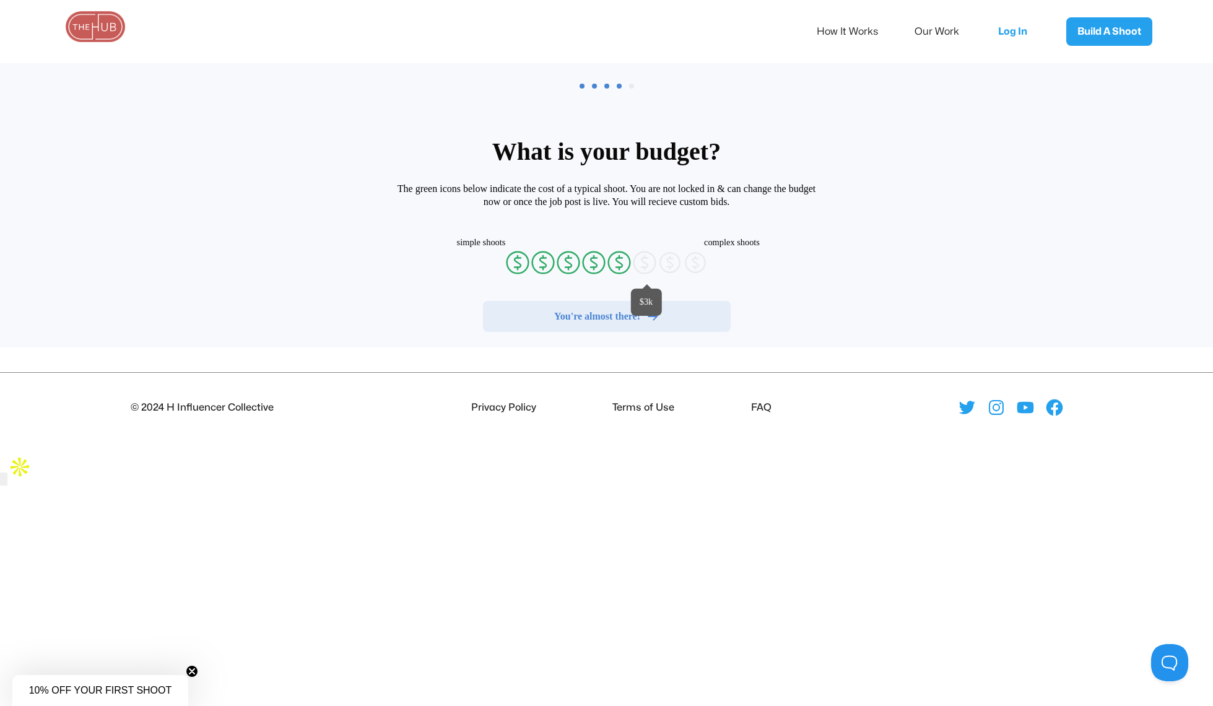
radio input "false"
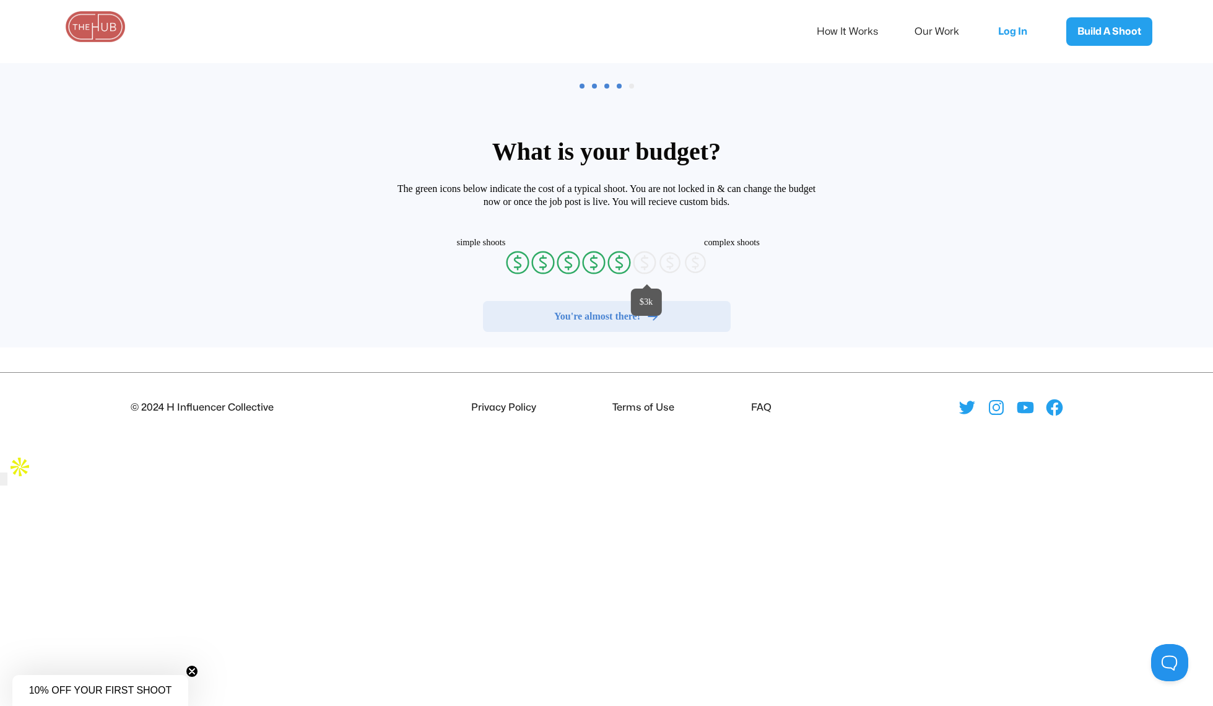
radio input "false"
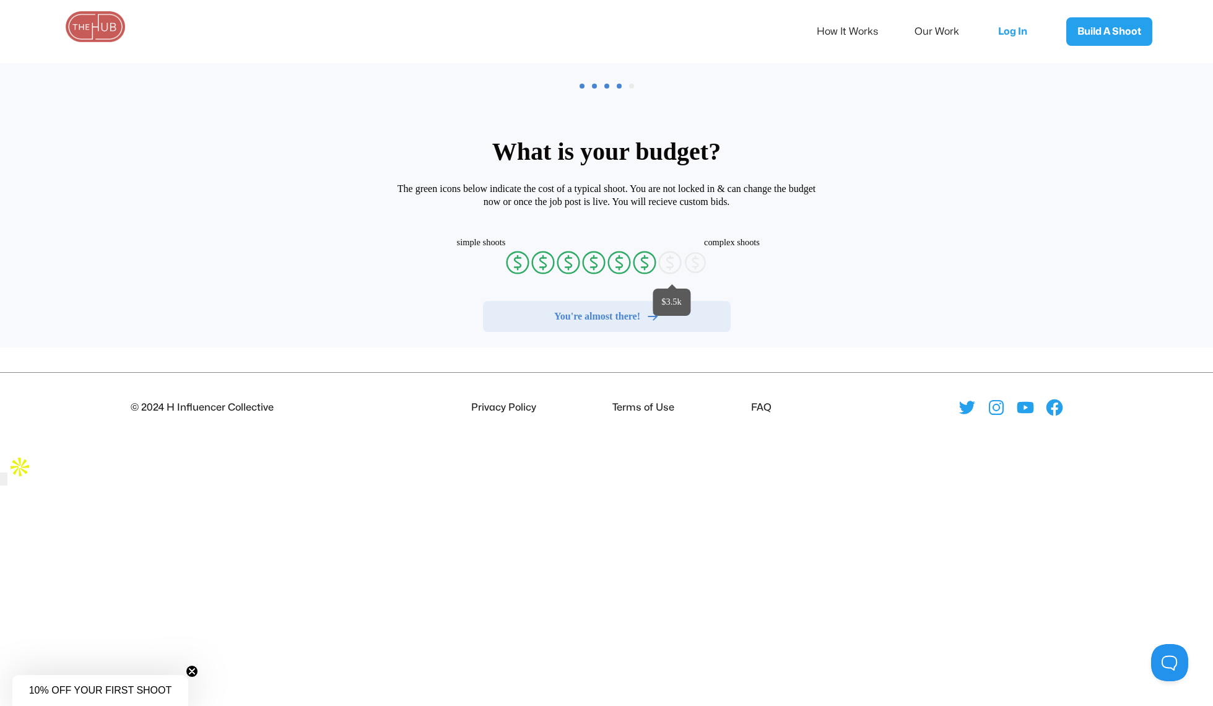
radio input "false"
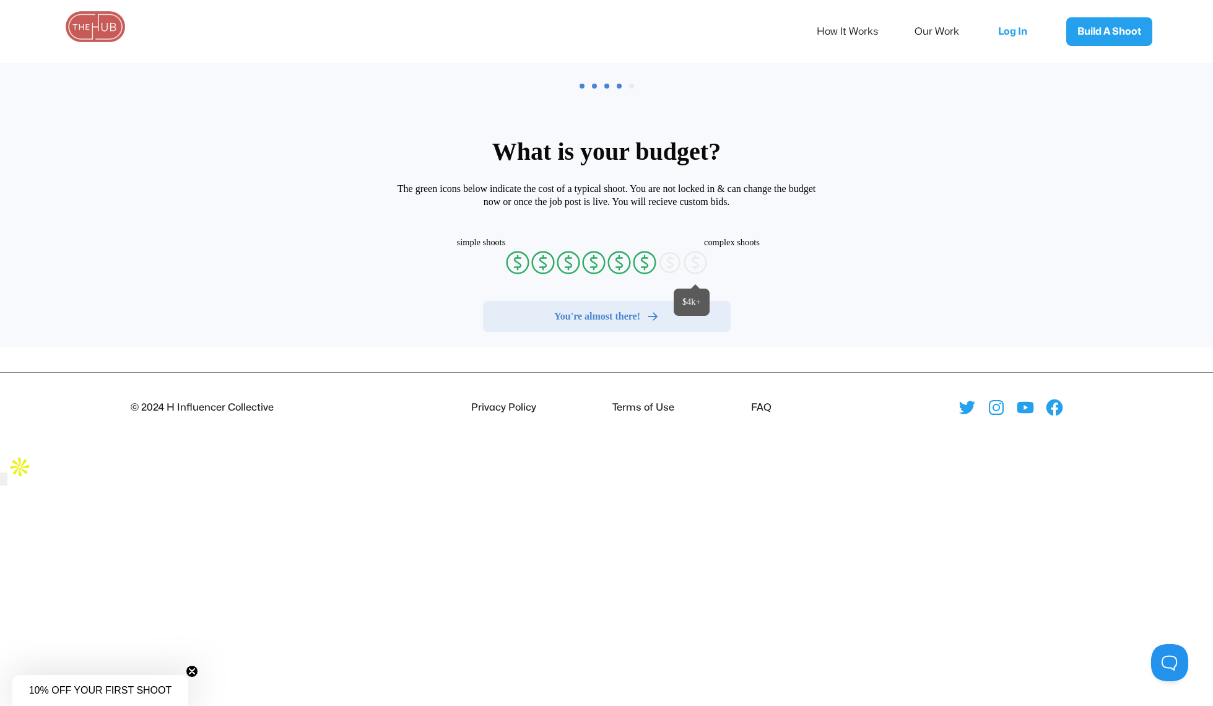
radio input "false"
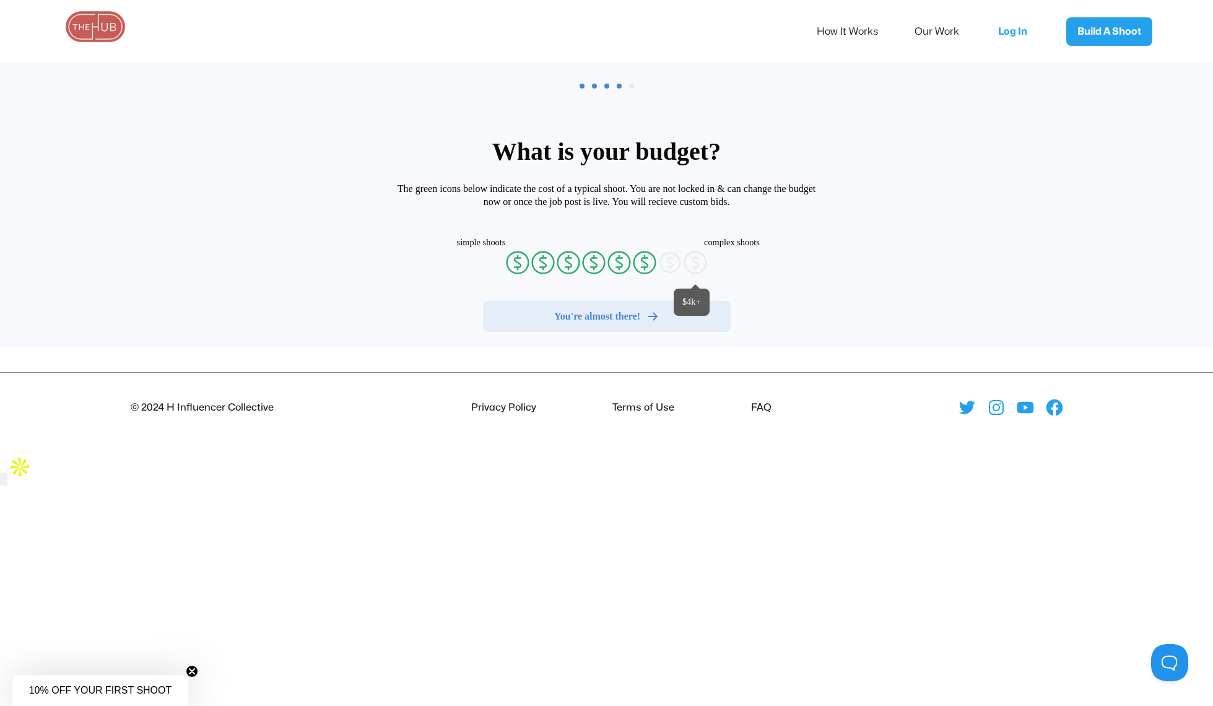
radio input "false"
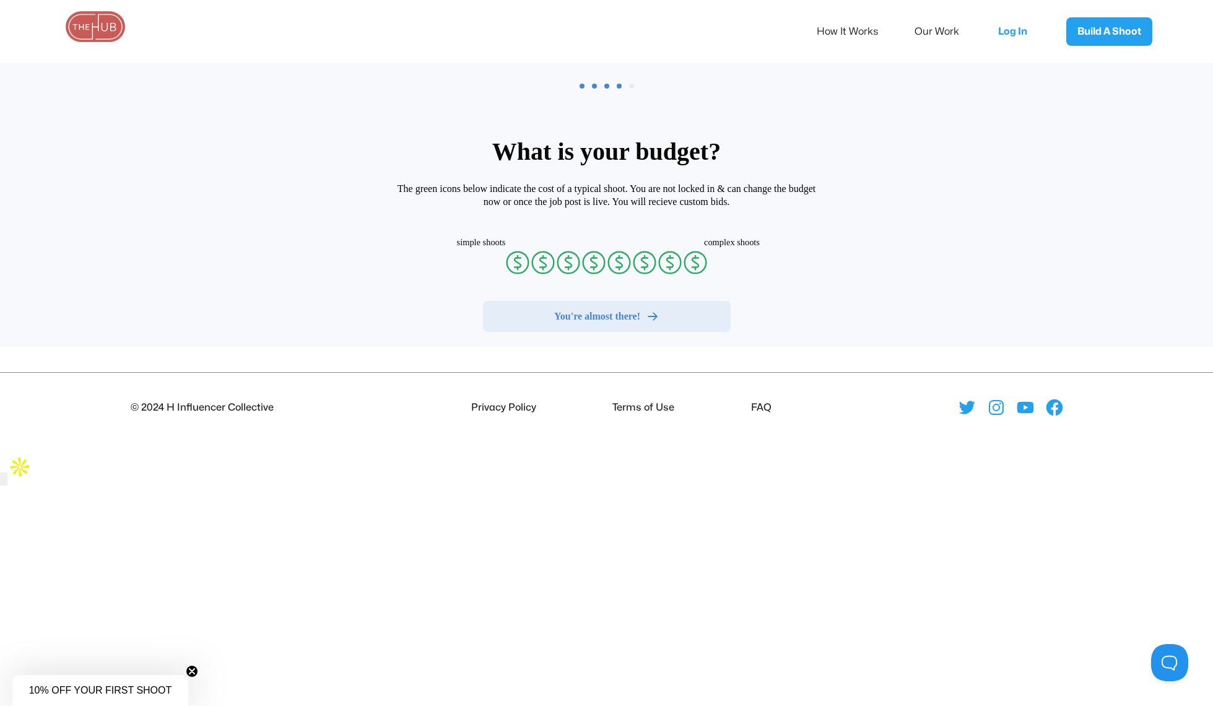
radio input "false"
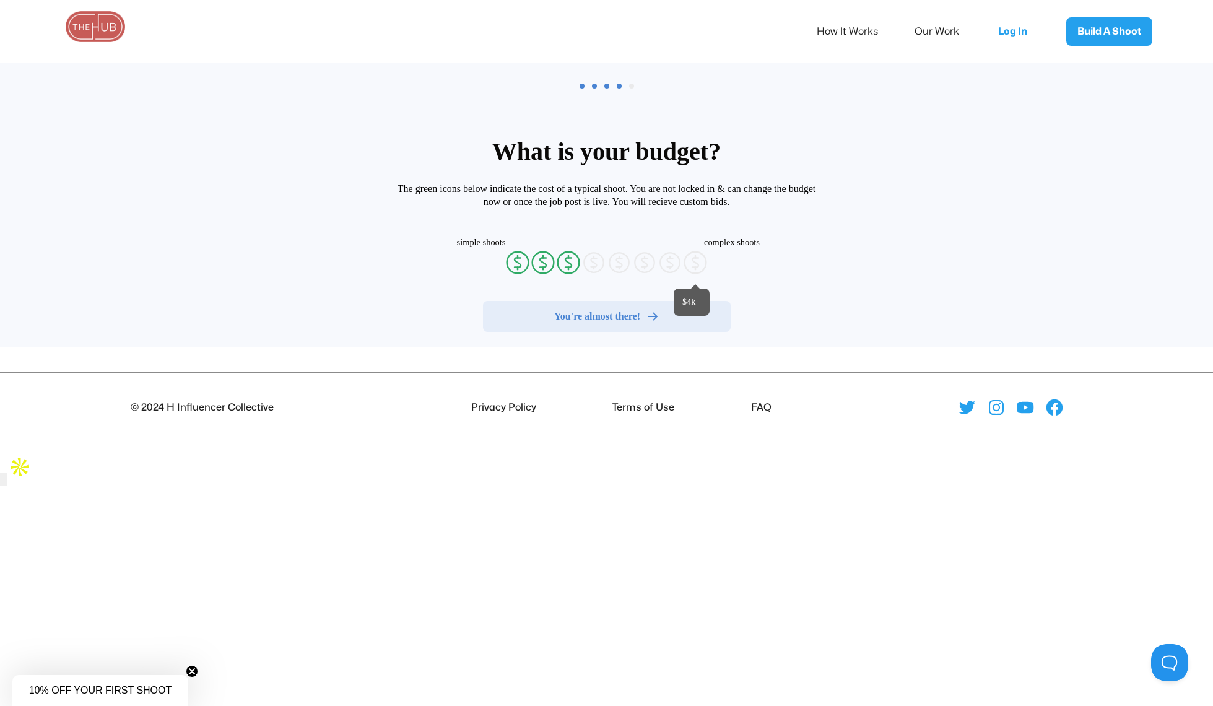
radio input "false"
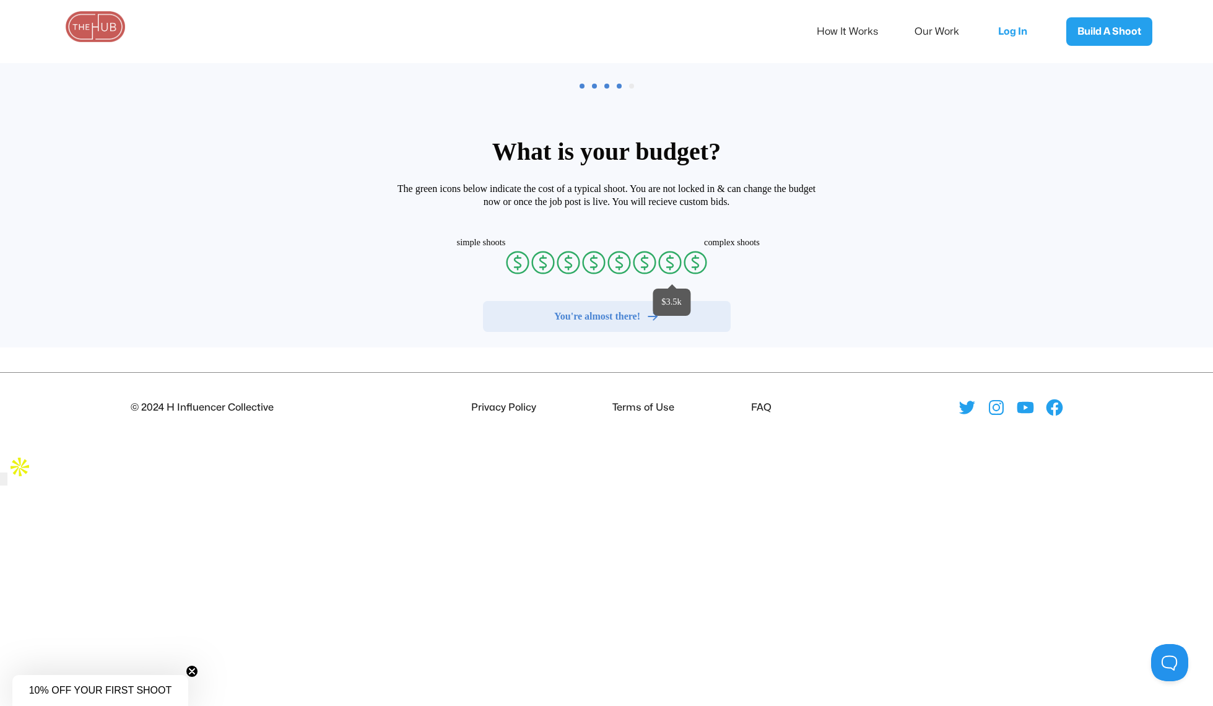
radio input "false"
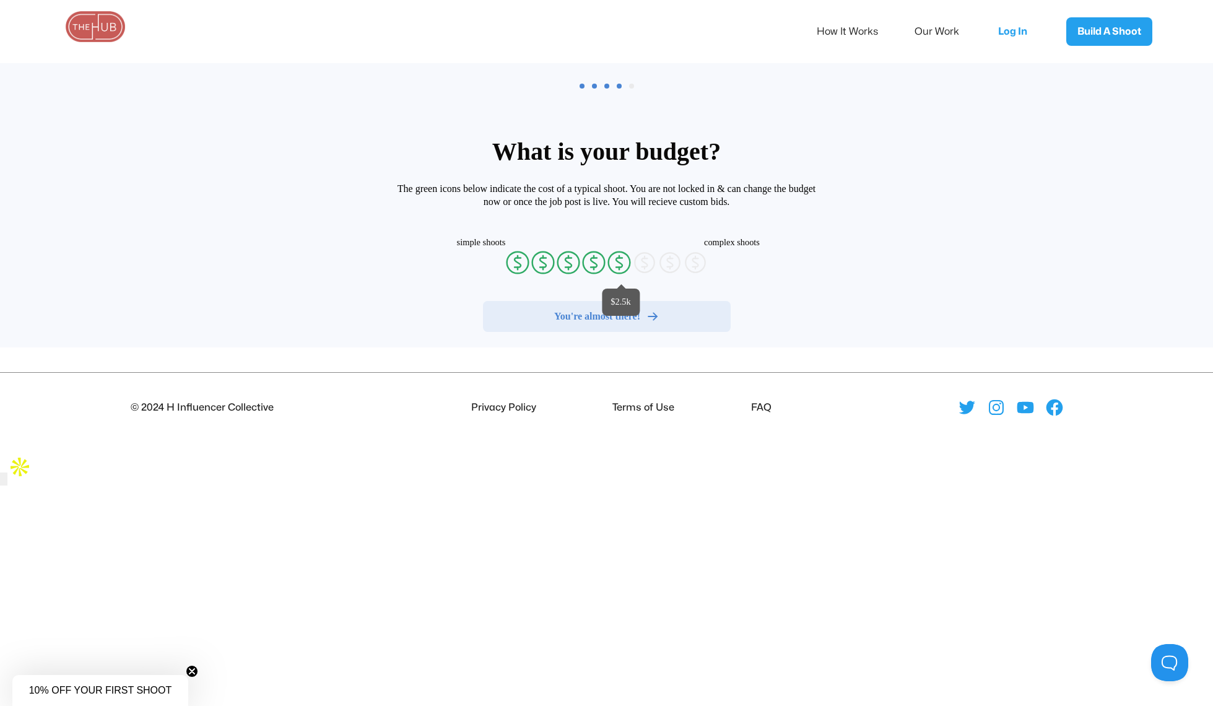
click at [622, 261] on icon "currency-dollar-circle" at bounding box center [619, 262] width 25 height 25
click at [627, 313] on span "You're almost there!" at bounding box center [597, 316] width 86 height 12
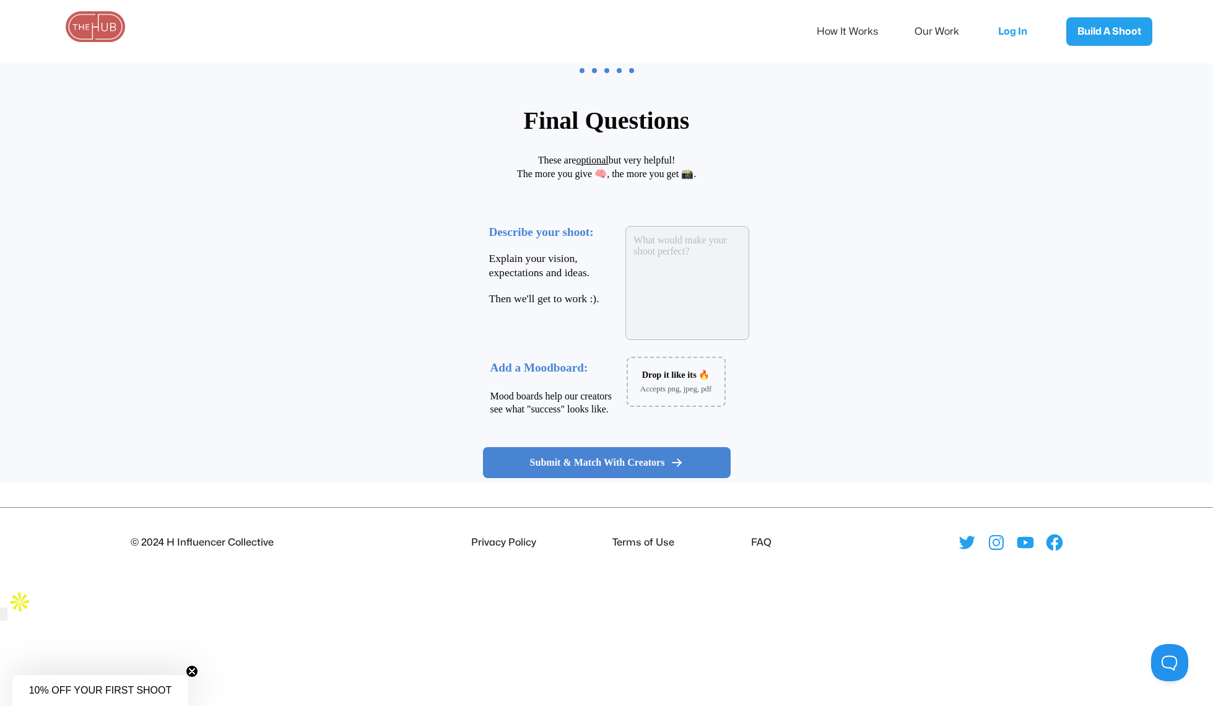
click at [648, 282] on textarea at bounding box center [688, 283] width 124 height 114
click at [618, 467] on span "Submit & Match With Creators" at bounding box center [597, 462] width 135 height 12
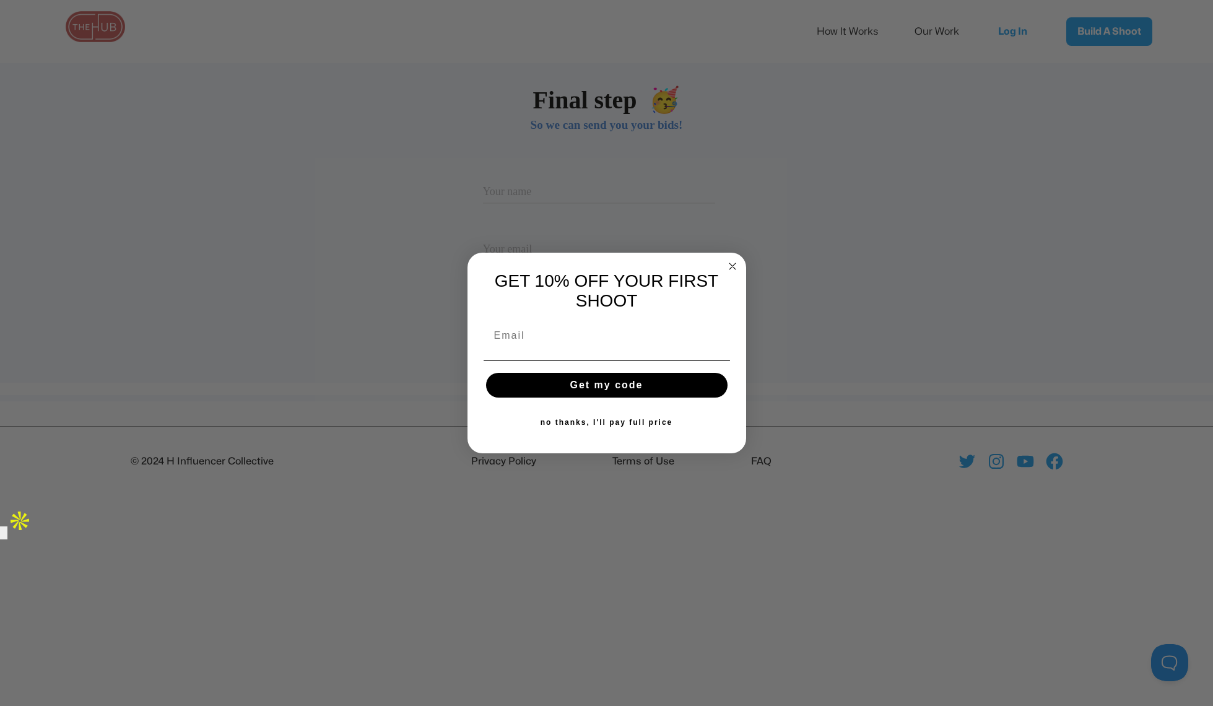
click at [727, 259] on circle "Close dialog" at bounding box center [732, 266] width 14 height 14
